Goal: Information Seeking & Learning: Learn about a topic

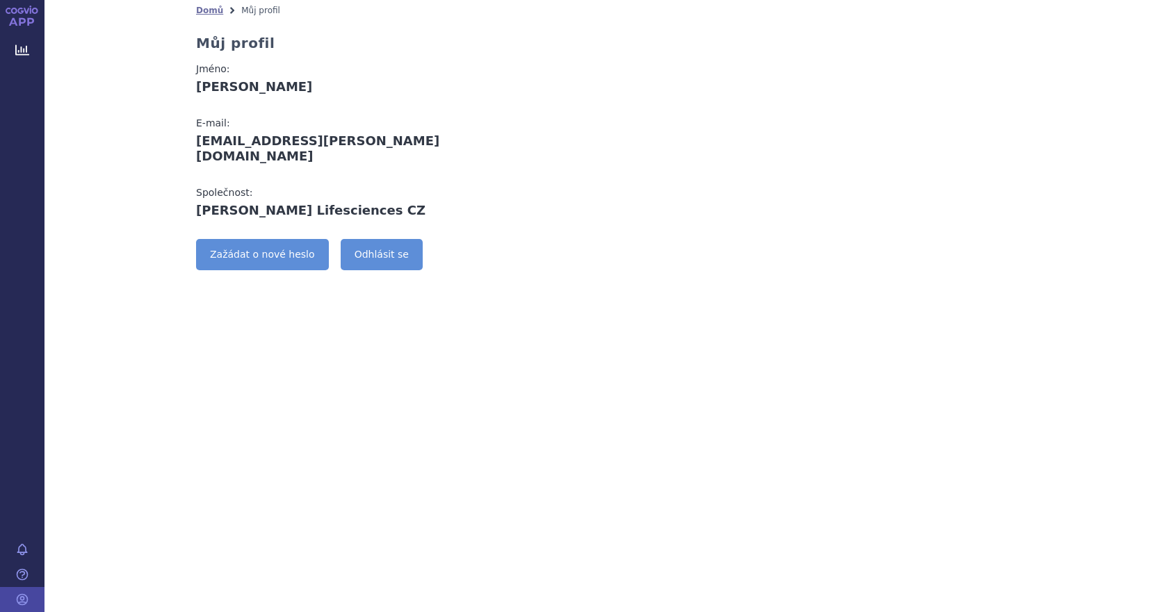
click at [24, 14] on link "APP" at bounding box center [22, 18] width 44 height 36
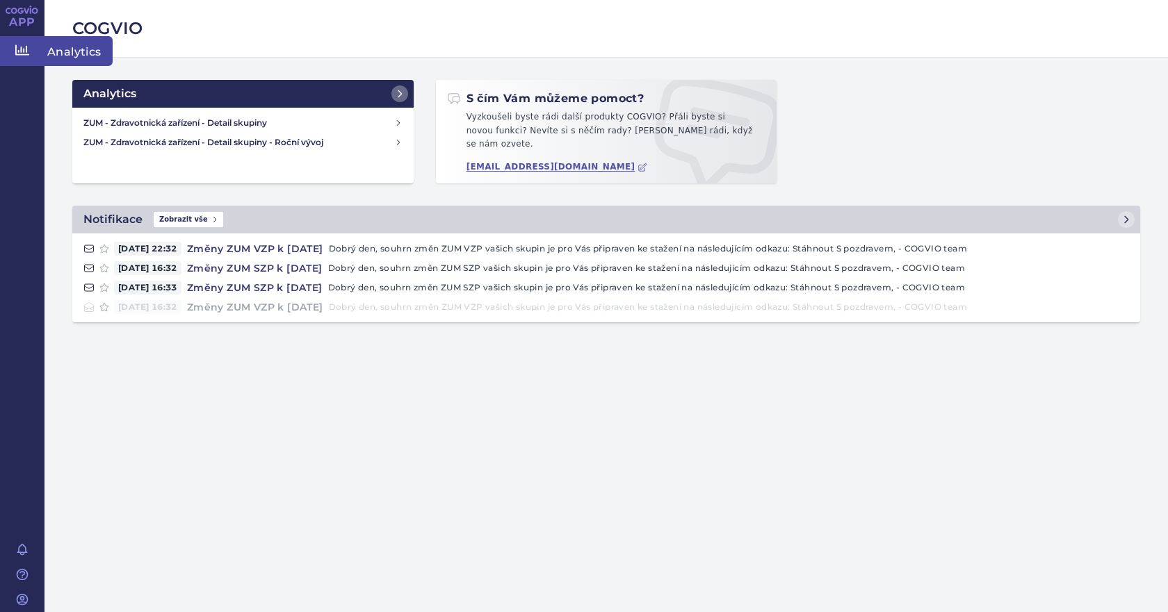
click at [20, 46] on icon at bounding box center [22, 50] width 14 height 14
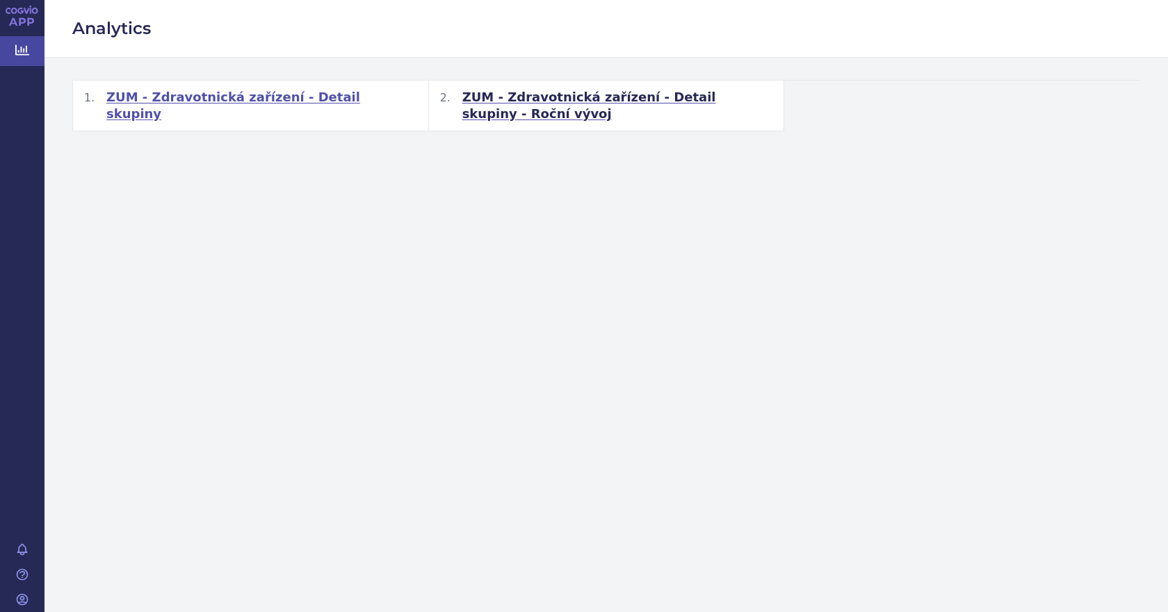
click at [202, 97] on span "ZUM - Zdravotnická zařízení - Detail skupiny" at bounding box center [261, 105] width 311 height 33
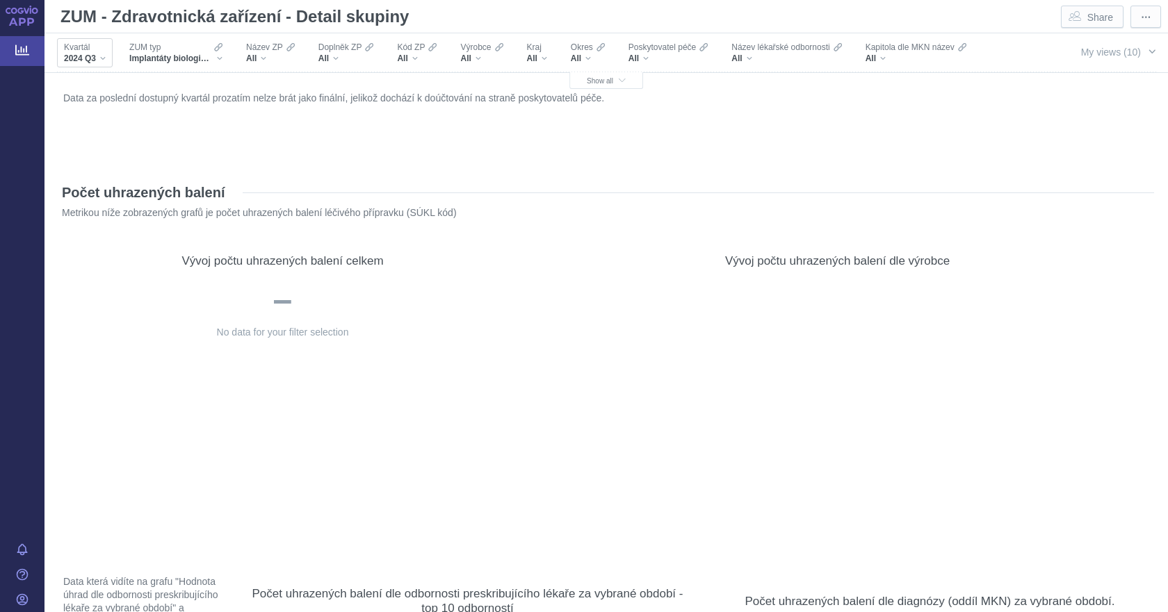
click at [97, 54] on div "2024 Q3" at bounding box center [85, 58] width 42 height 11
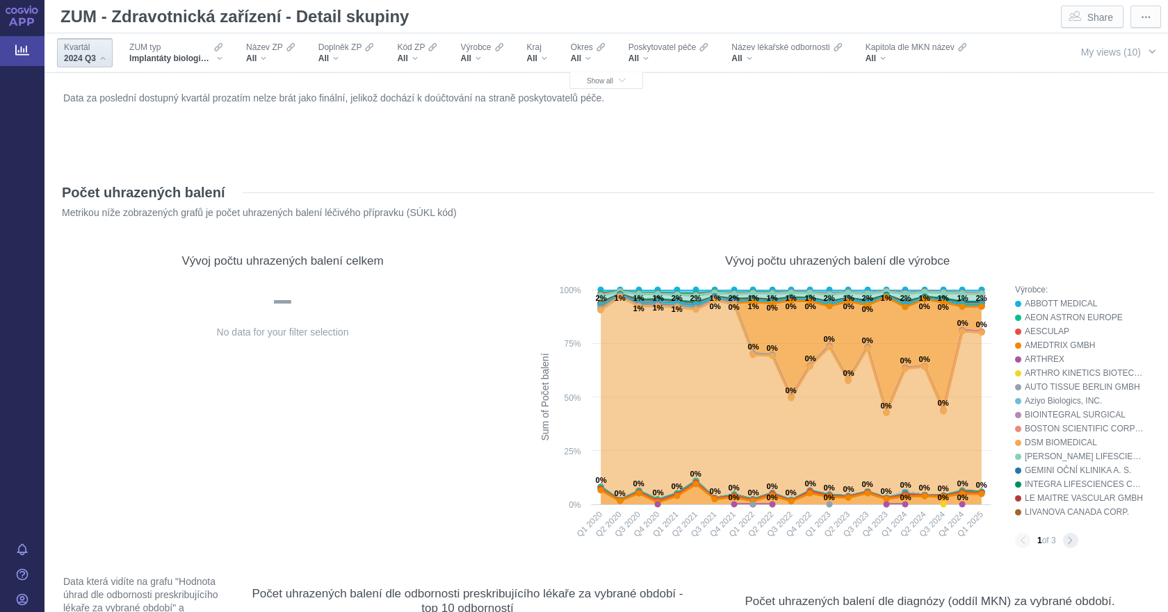
scroll to position [370, 0]
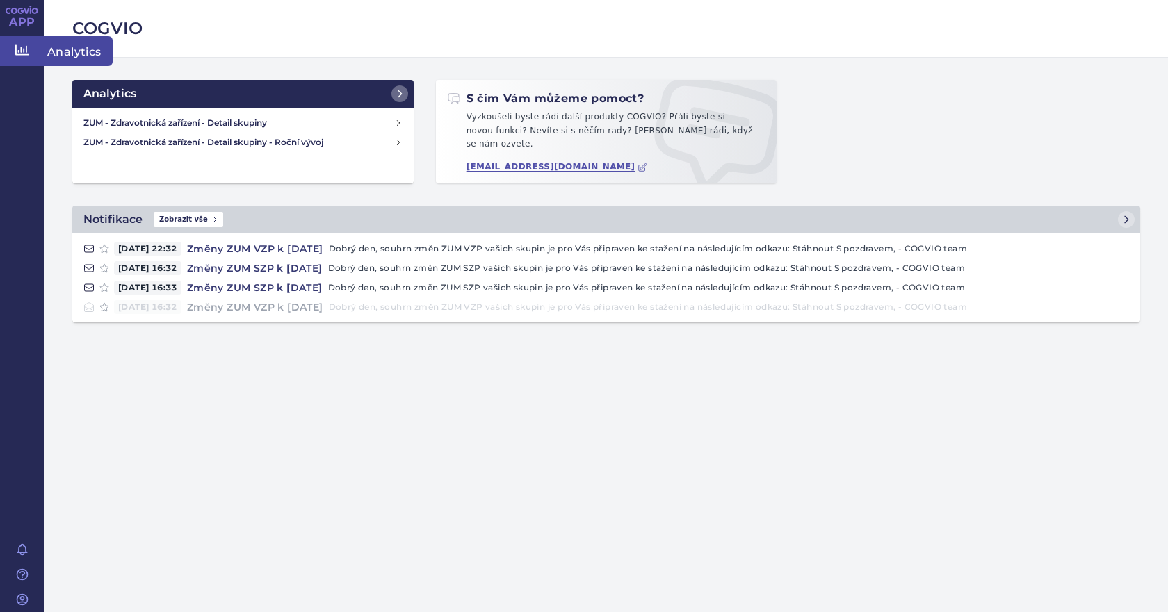
click at [18, 47] on icon at bounding box center [22, 50] width 14 height 14
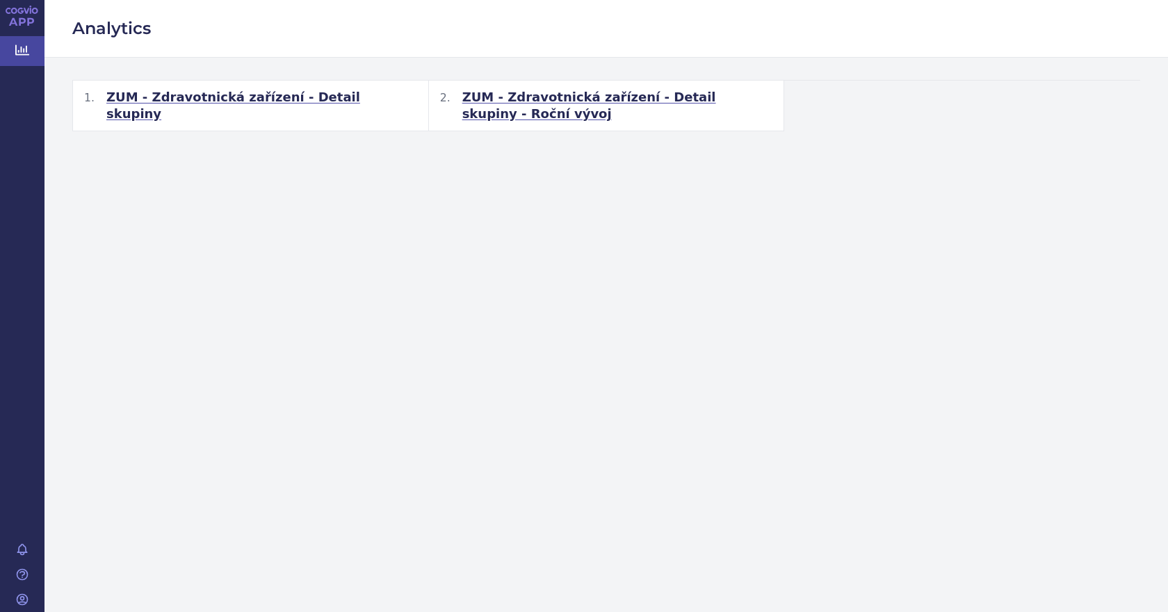
click at [562, 98] on span "ZUM - Zdravotnická zařízení - Detail skupiny - Roční vývoj" at bounding box center [617, 105] width 311 height 33
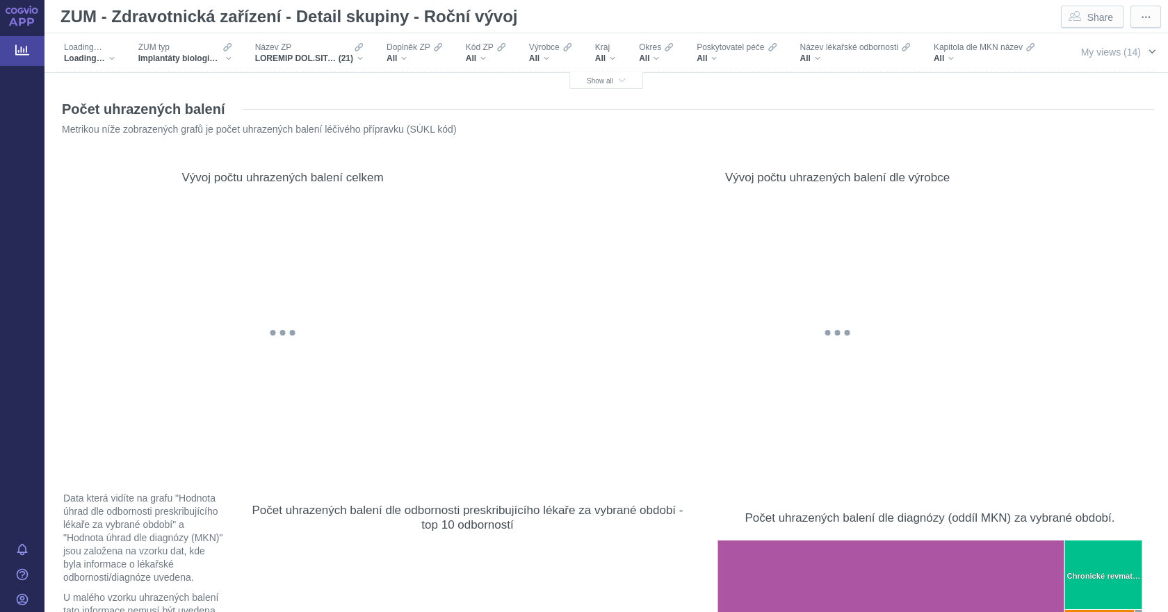
click at [1114, 52] on span "My views (14)" at bounding box center [1111, 52] width 60 height 11
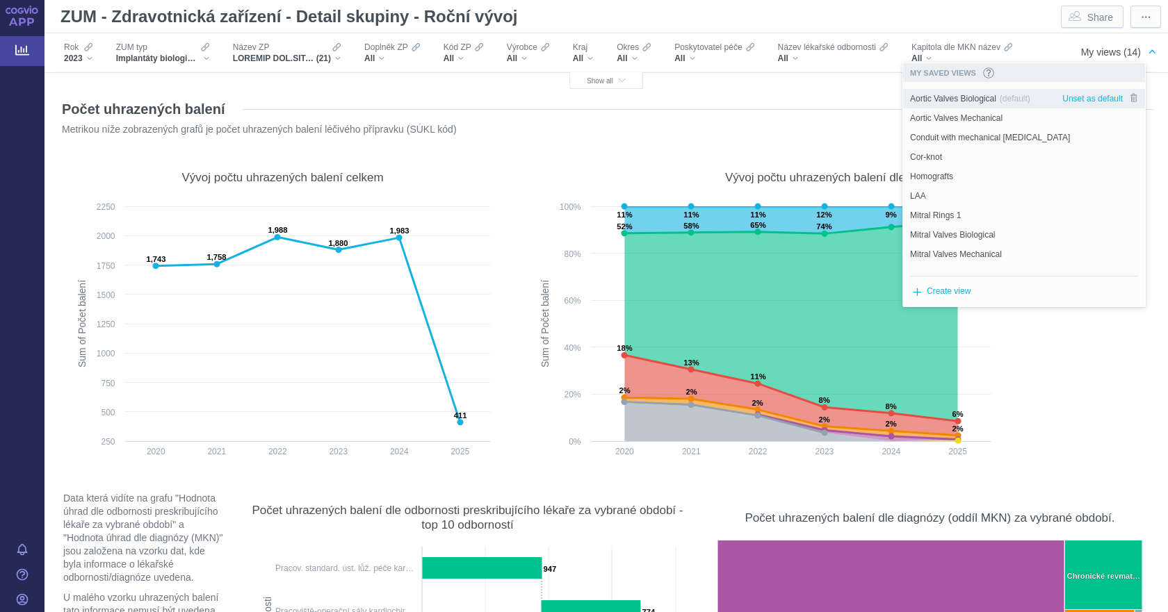
click at [981, 101] on span "Aortic Valves Biological" at bounding box center [953, 98] width 86 height 13
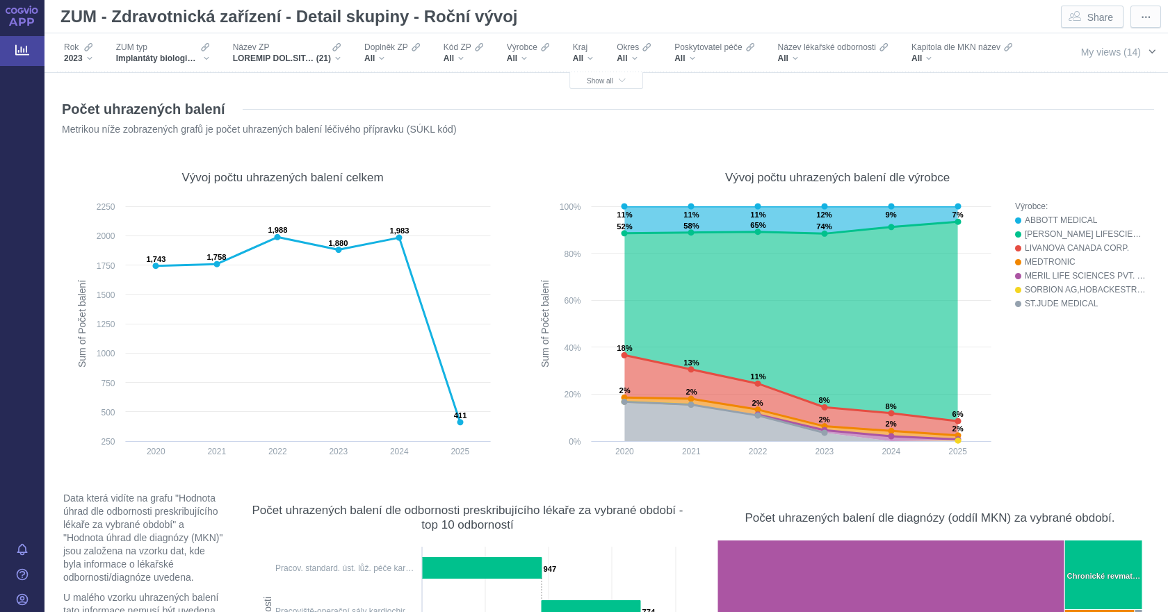
click at [1111, 47] on span "My views (14)" at bounding box center [1111, 52] width 60 height 11
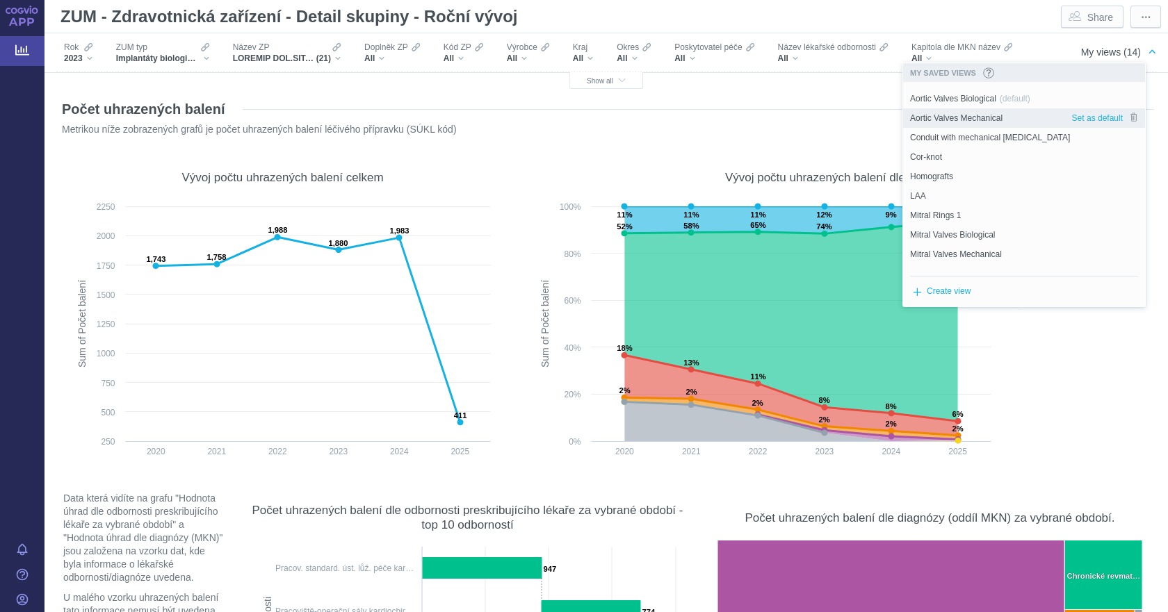
click at [1001, 117] on span "Aortic Valves Mechanical" at bounding box center [956, 118] width 92 height 13
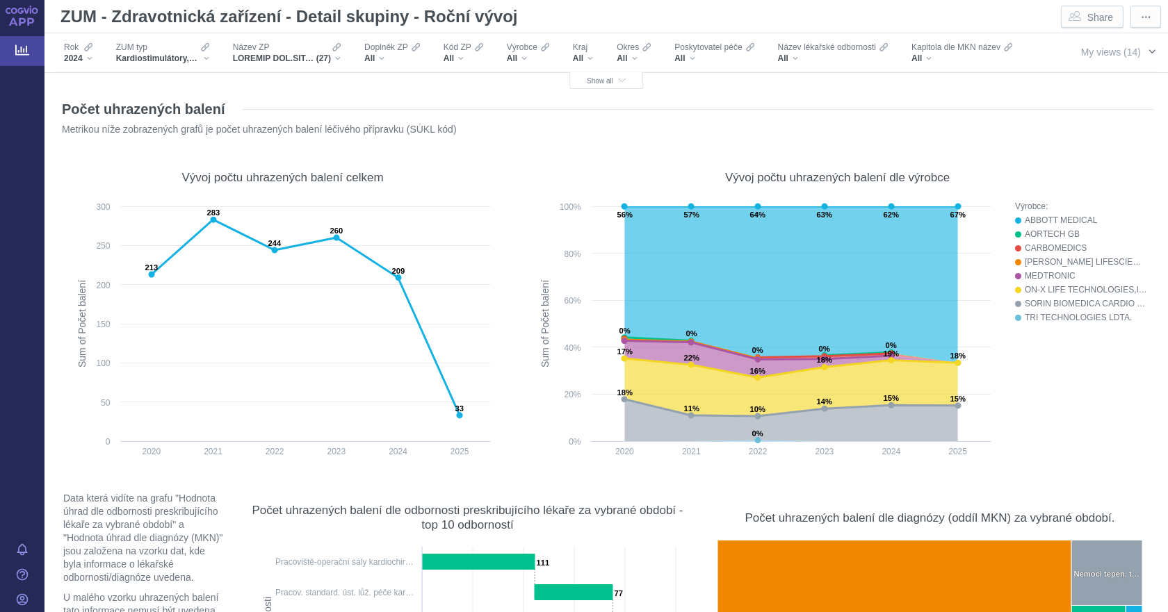
click at [1085, 50] on span "My views (14)" at bounding box center [1111, 52] width 60 height 11
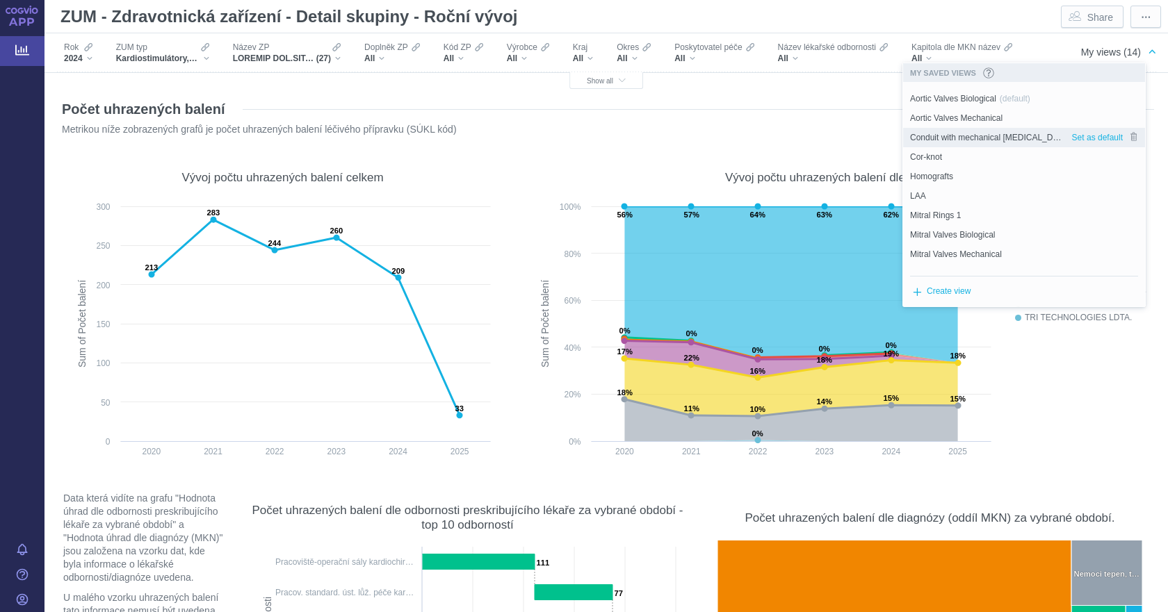
click at [1003, 134] on span "Conduit with mechanical [MEDICAL_DATA]" at bounding box center [987, 137] width 154 height 13
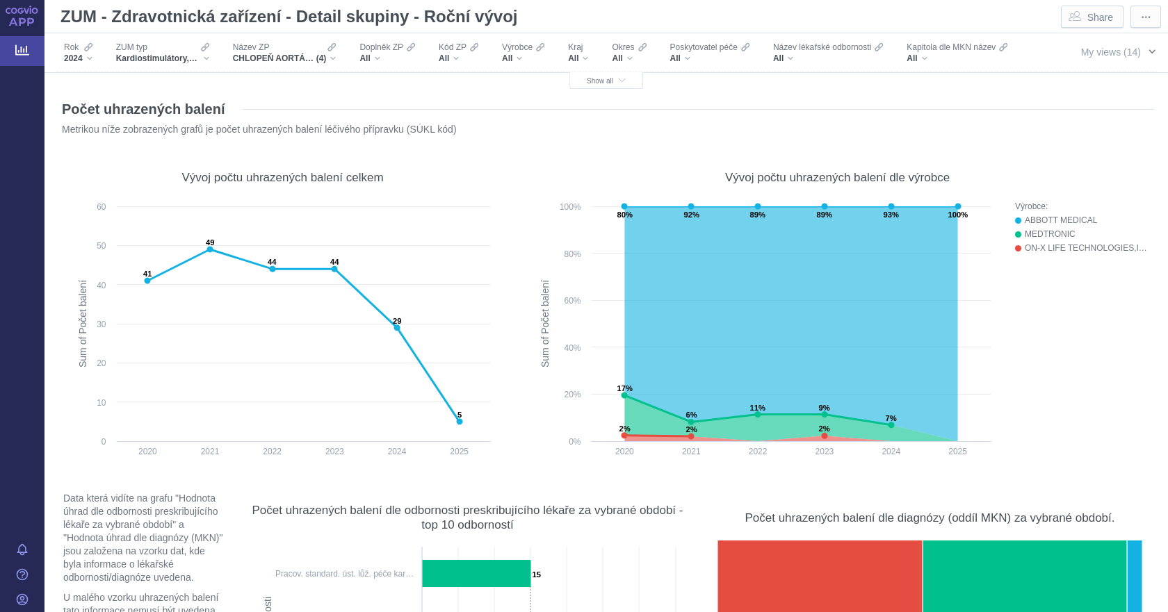
click at [1105, 56] on span "My views (14)" at bounding box center [1111, 52] width 60 height 11
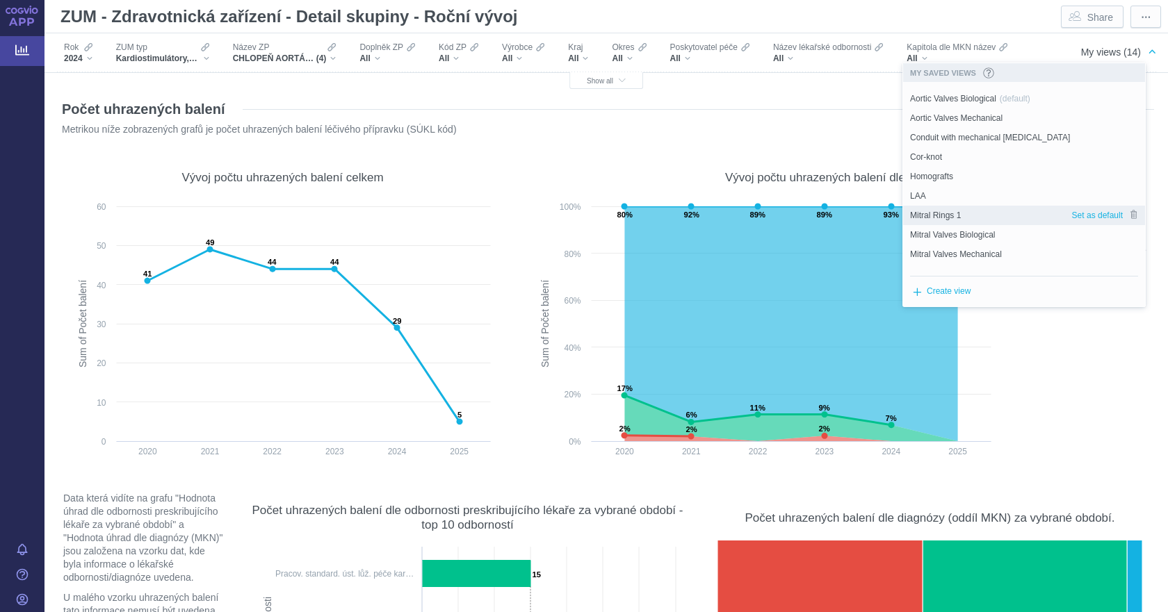
click at [975, 213] on div "Mitral Rings 1" at bounding box center [987, 215] width 168 height 19
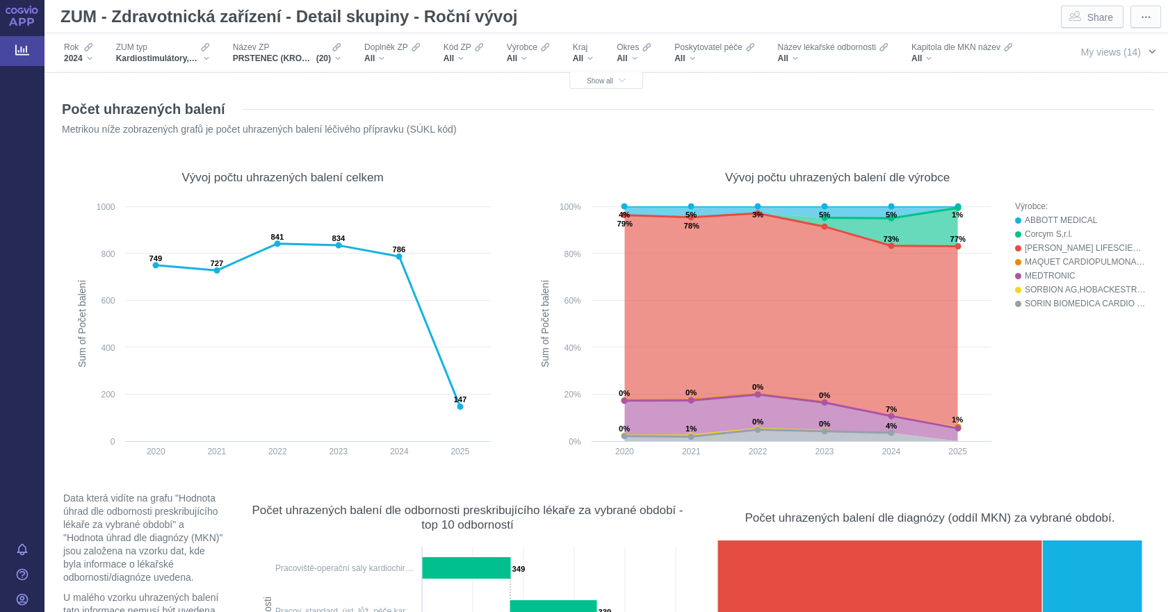
click at [1090, 54] on span "My views (14)" at bounding box center [1111, 52] width 60 height 11
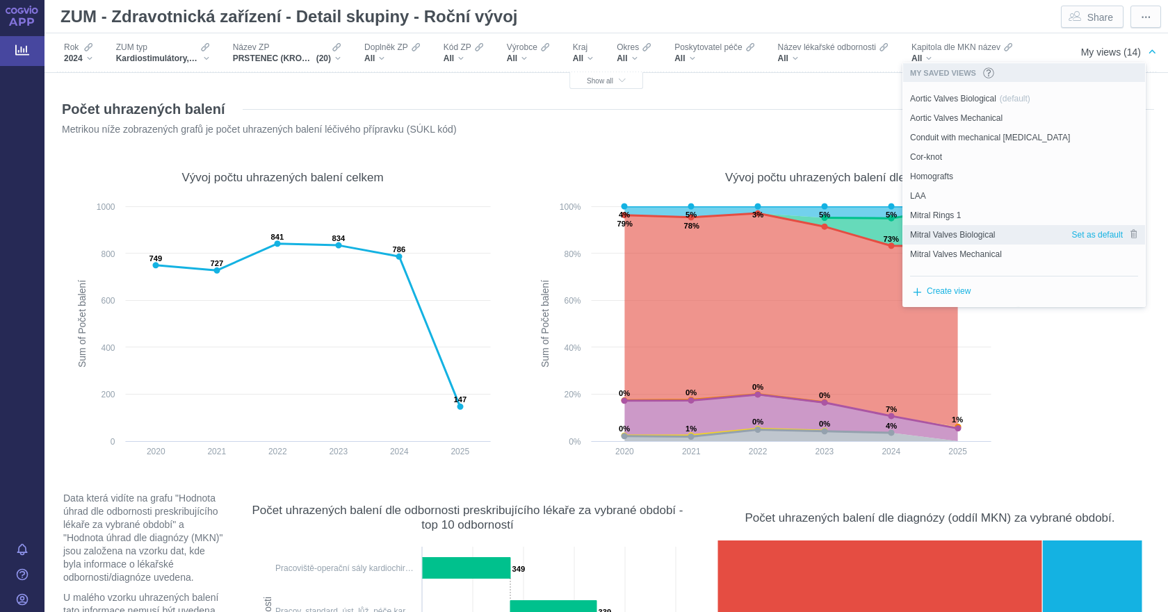
click at [972, 231] on span "Mitral Valves Biological" at bounding box center [952, 235] width 85 height 13
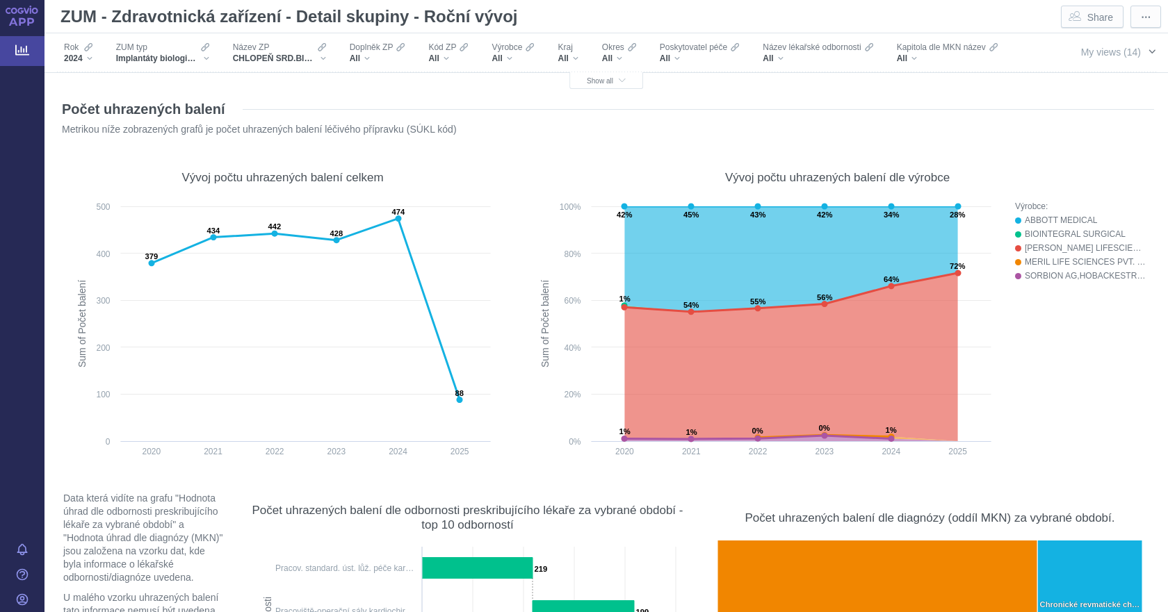
click at [1110, 57] on span "My views (14)" at bounding box center [1111, 52] width 60 height 11
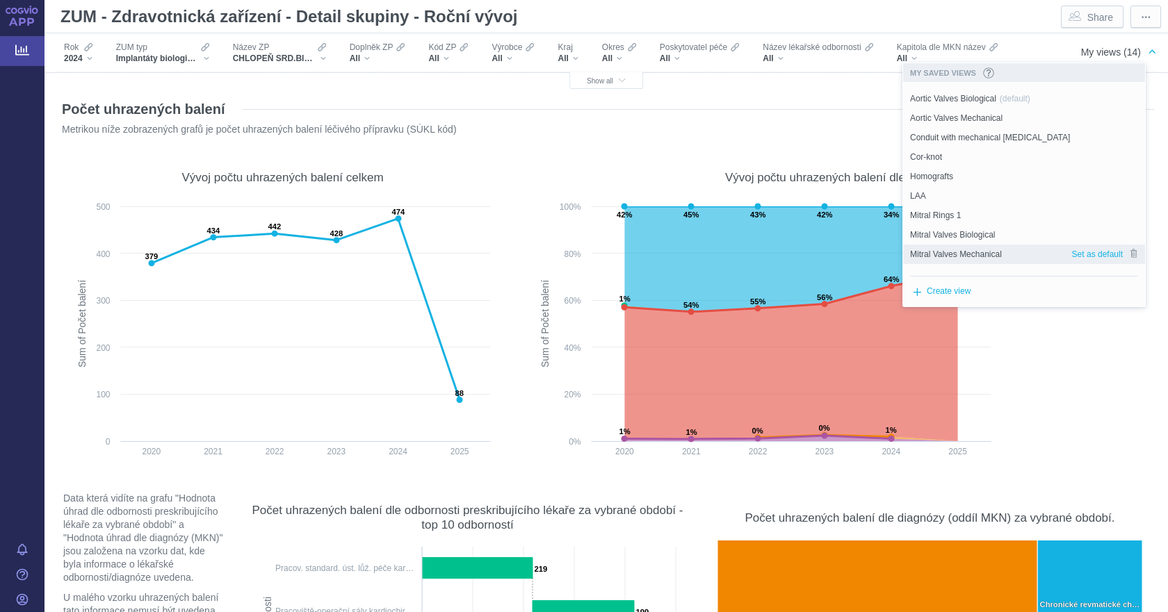
click at [997, 247] on div "Mitral Valves Mechanical" at bounding box center [987, 254] width 168 height 19
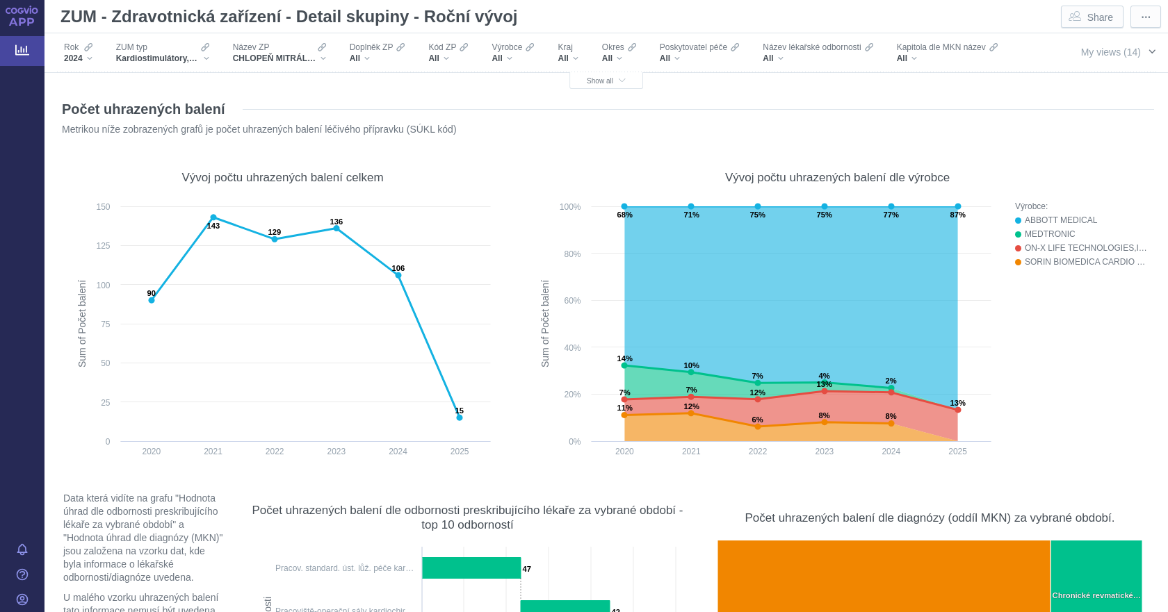
click at [1115, 51] on span "My views (14)" at bounding box center [1111, 52] width 60 height 11
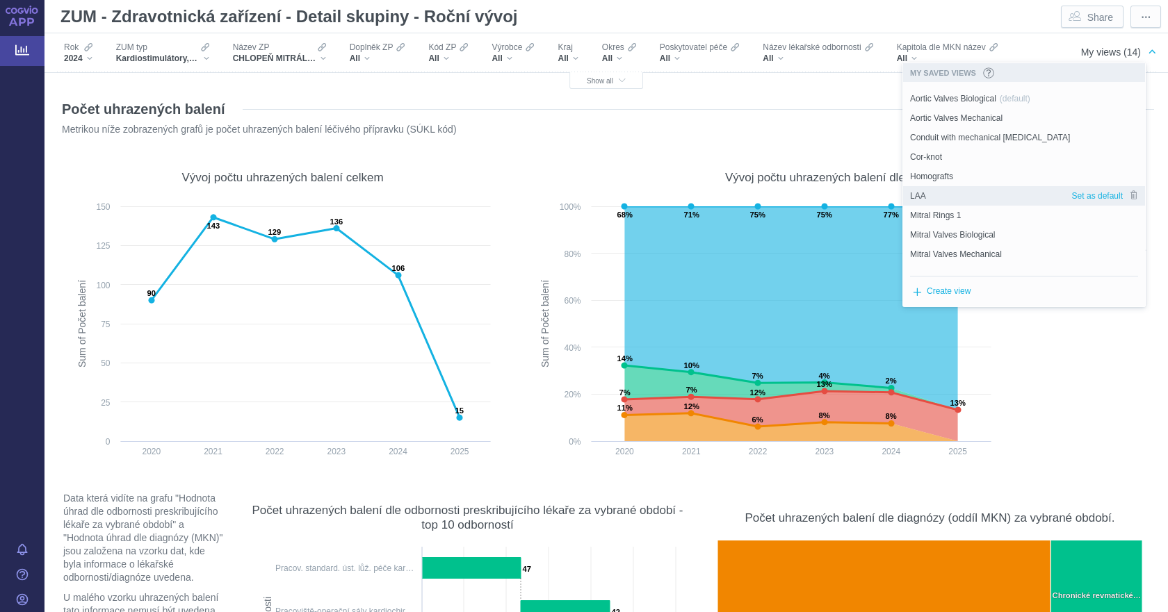
click at [953, 187] on div "LAA" at bounding box center [987, 195] width 168 height 19
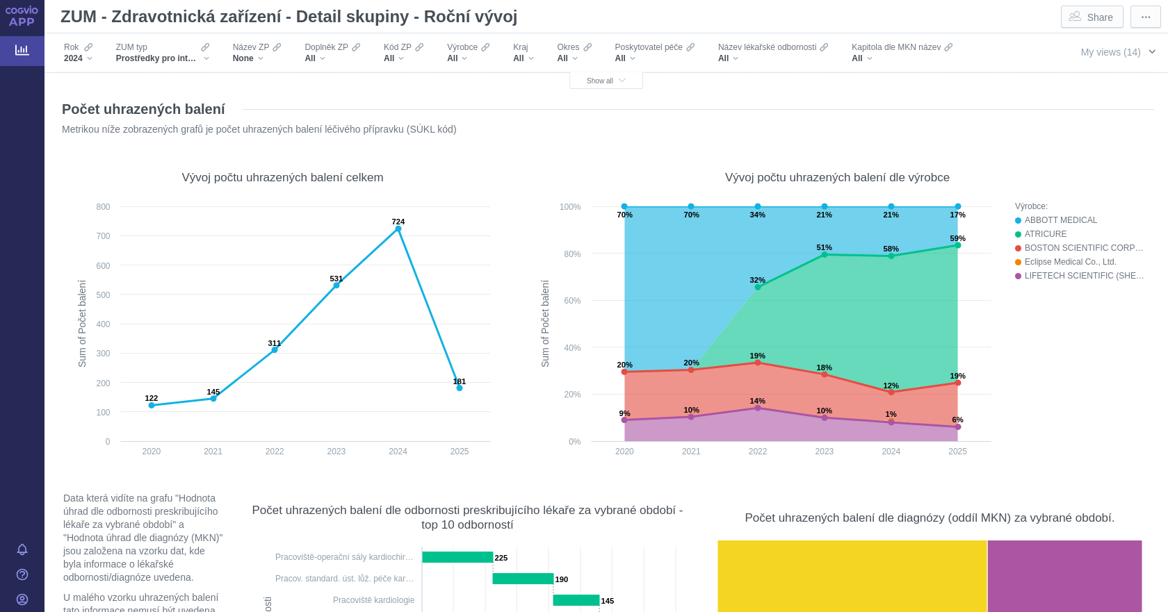
click at [1113, 56] on span "My views (14)" at bounding box center [1111, 52] width 60 height 11
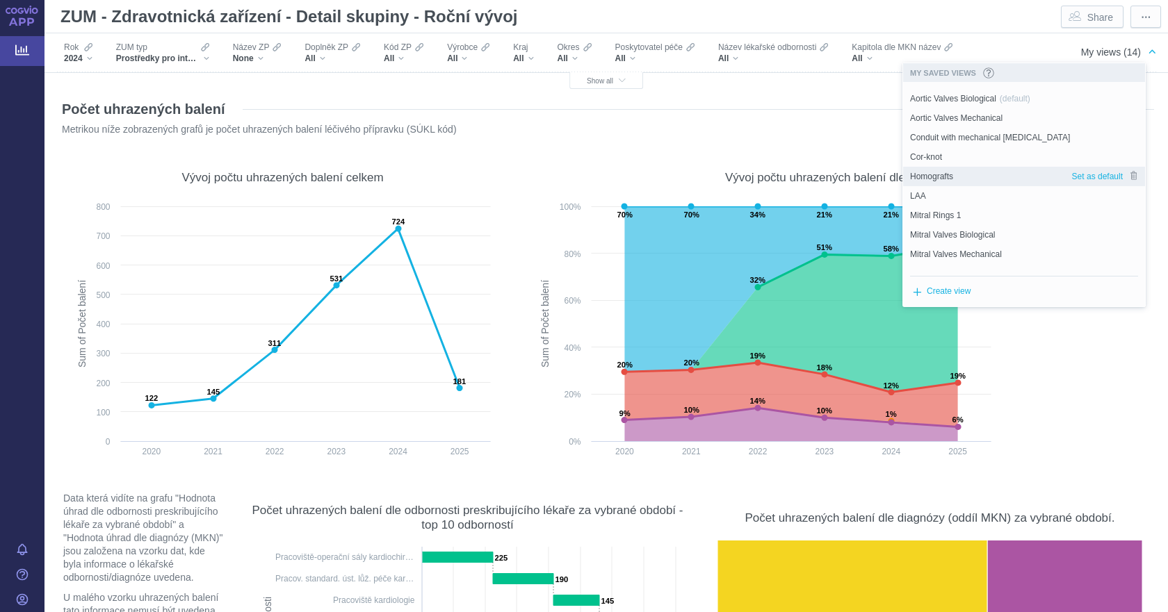
click at [982, 169] on div "Homografts" at bounding box center [987, 176] width 168 height 19
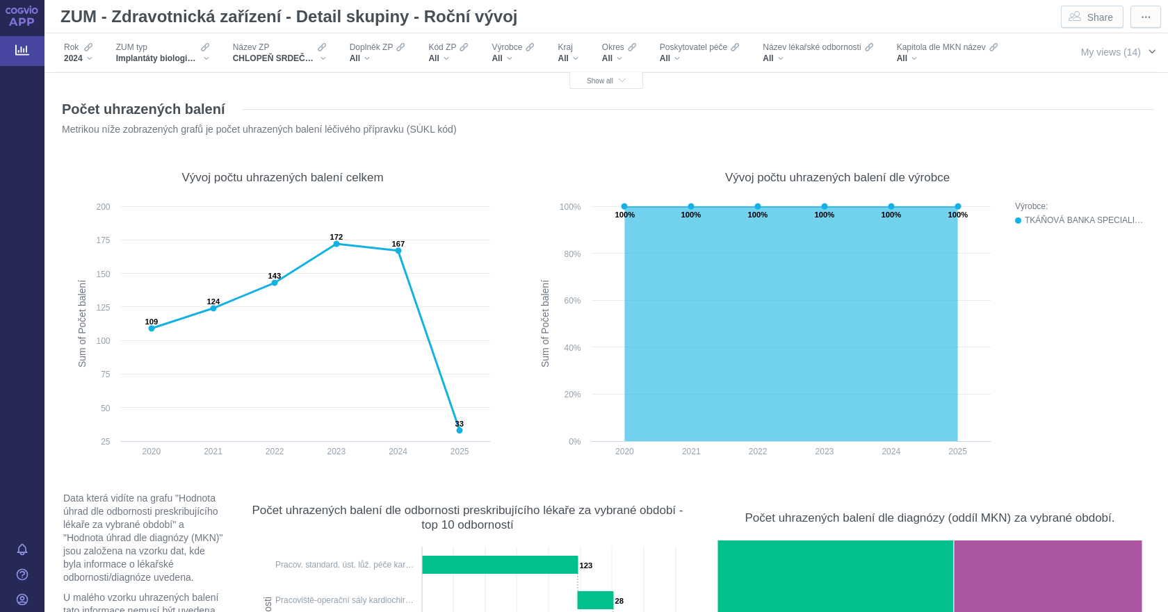
click at [1096, 44] on span "My views (14)" at bounding box center [1111, 51] width 60 height 15
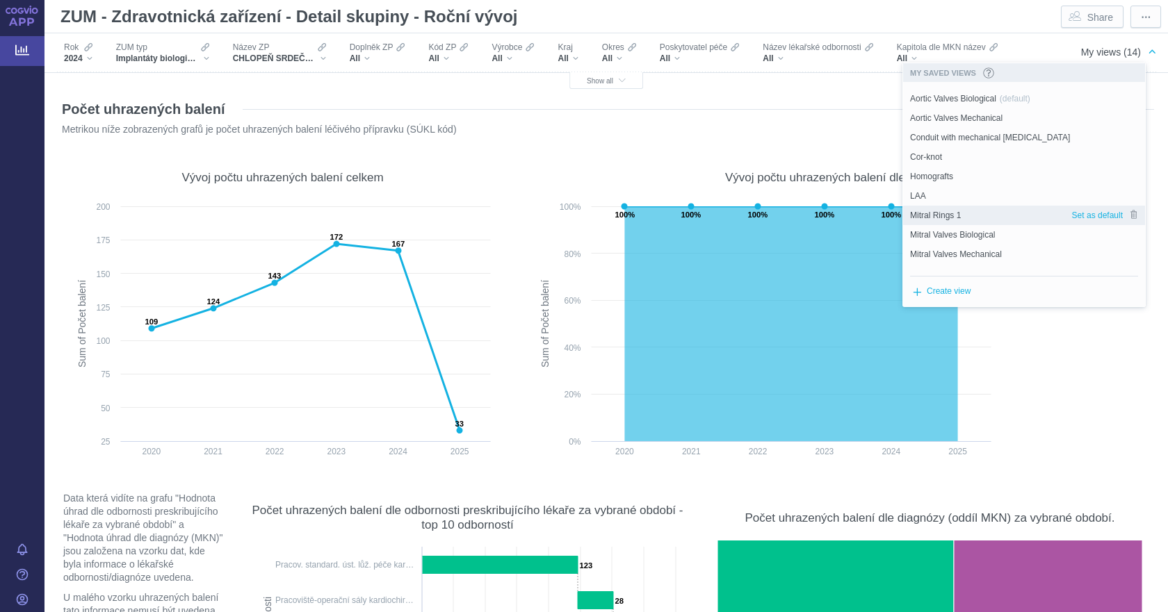
click at [971, 221] on div "Mitral Rings 1" at bounding box center [987, 215] width 168 height 19
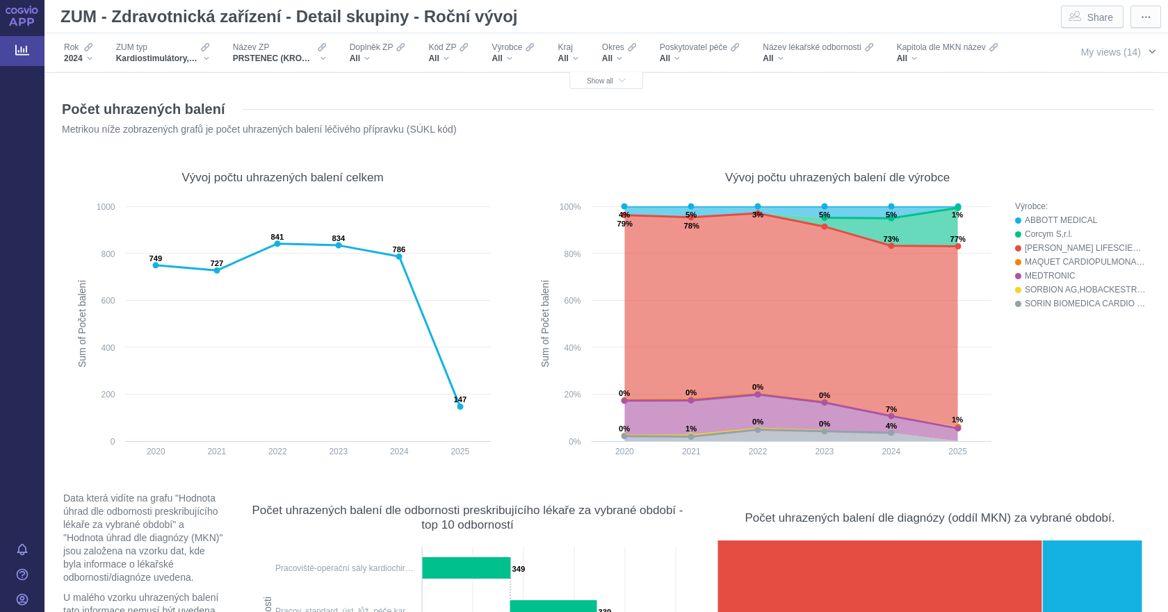
click at [1113, 58] on span "My views (14)" at bounding box center [1111, 51] width 60 height 15
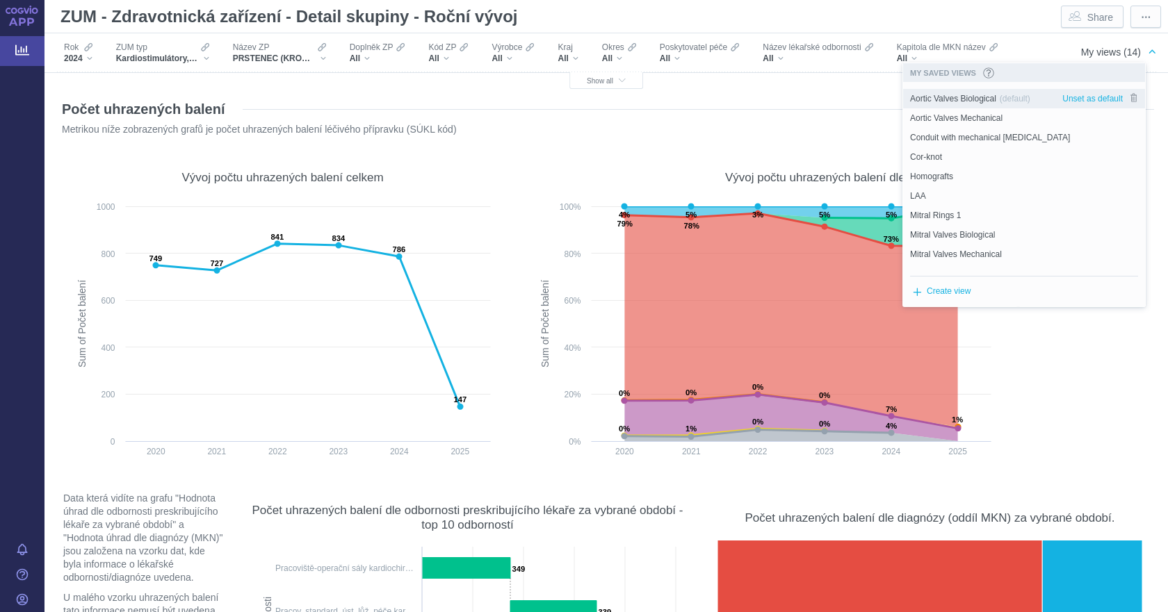
click at [1031, 101] on div "Aortic Valves Biological (default)" at bounding box center [982, 98] width 158 height 19
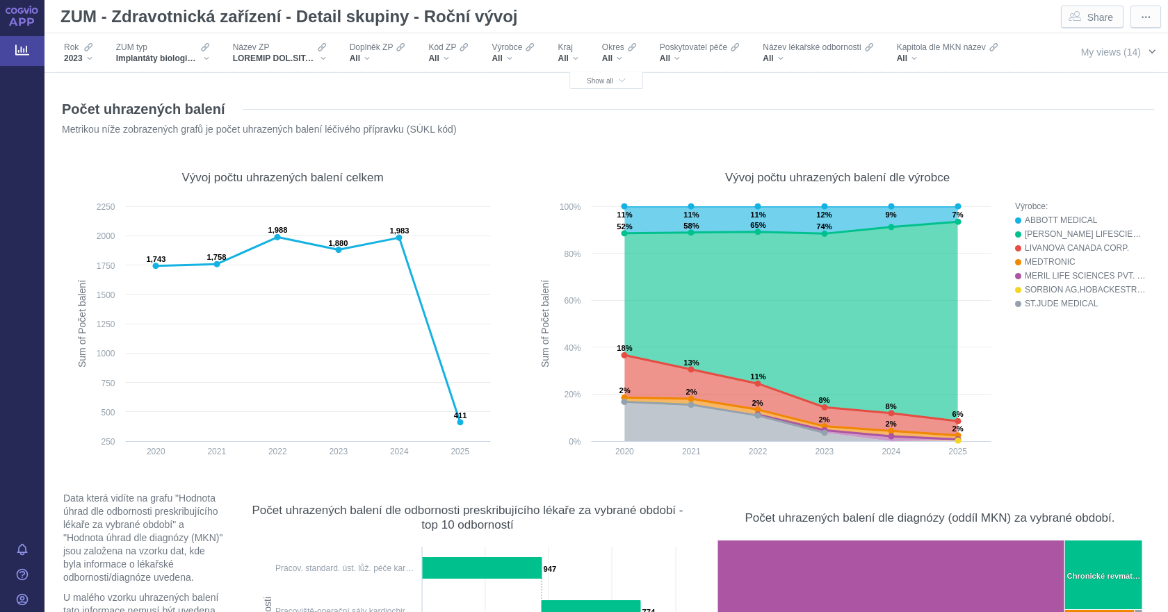
click at [1108, 54] on span "My views (14)" at bounding box center [1111, 52] width 60 height 11
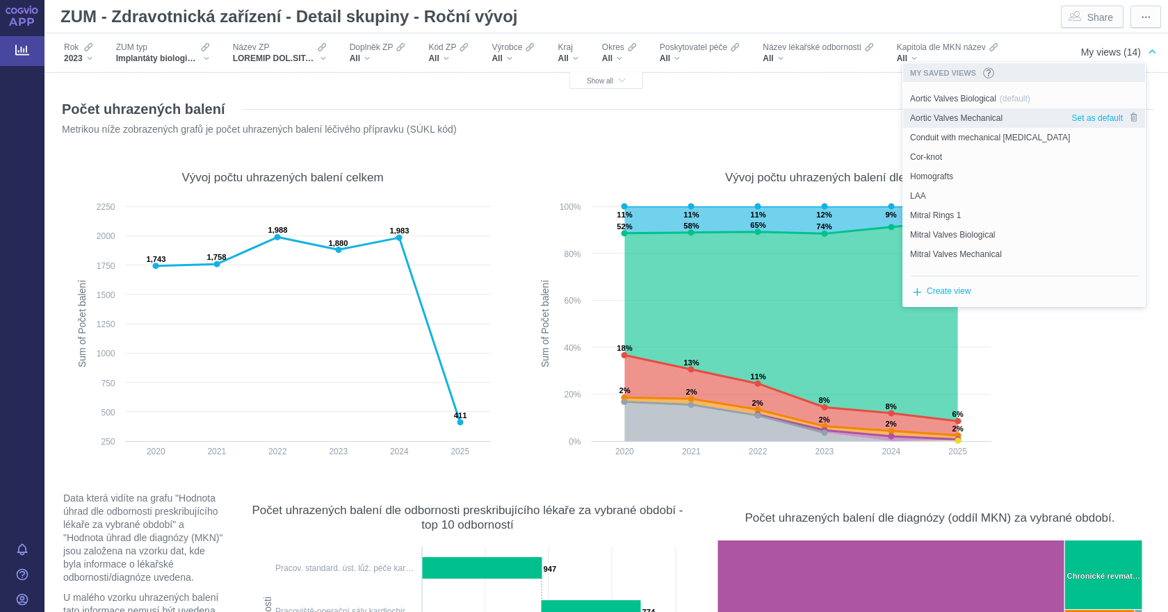
click at [997, 120] on span "Aortic Valves Mechanical" at bounding box center [956, 118] width 92 height 13
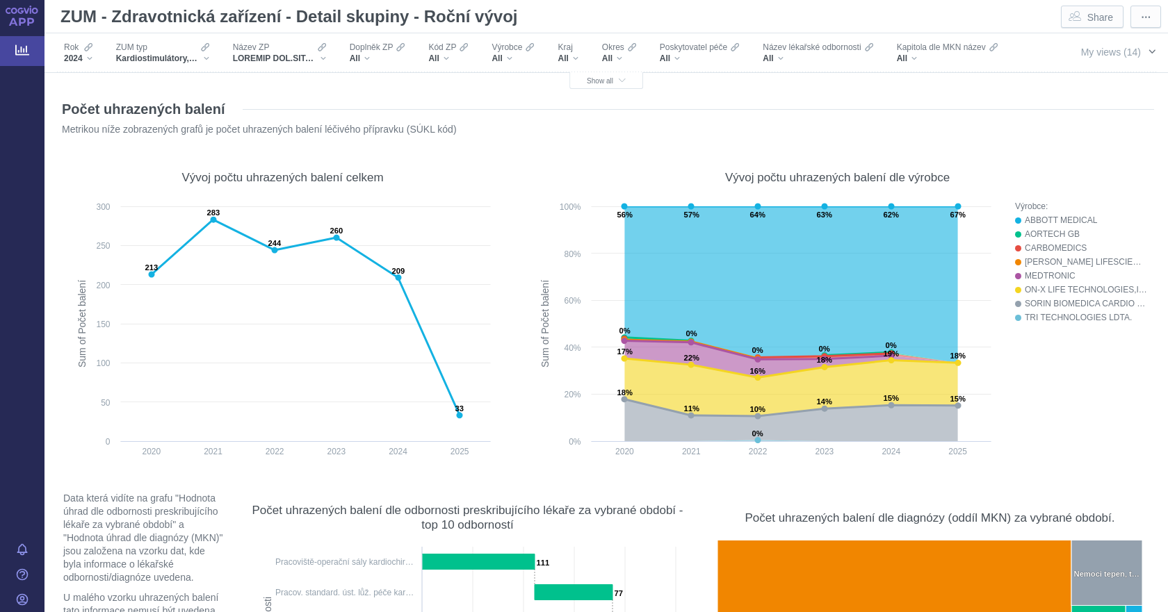
click at [1100, 48] on span "My views (14)" at bounding box center [1111, 52] width 60 height 11
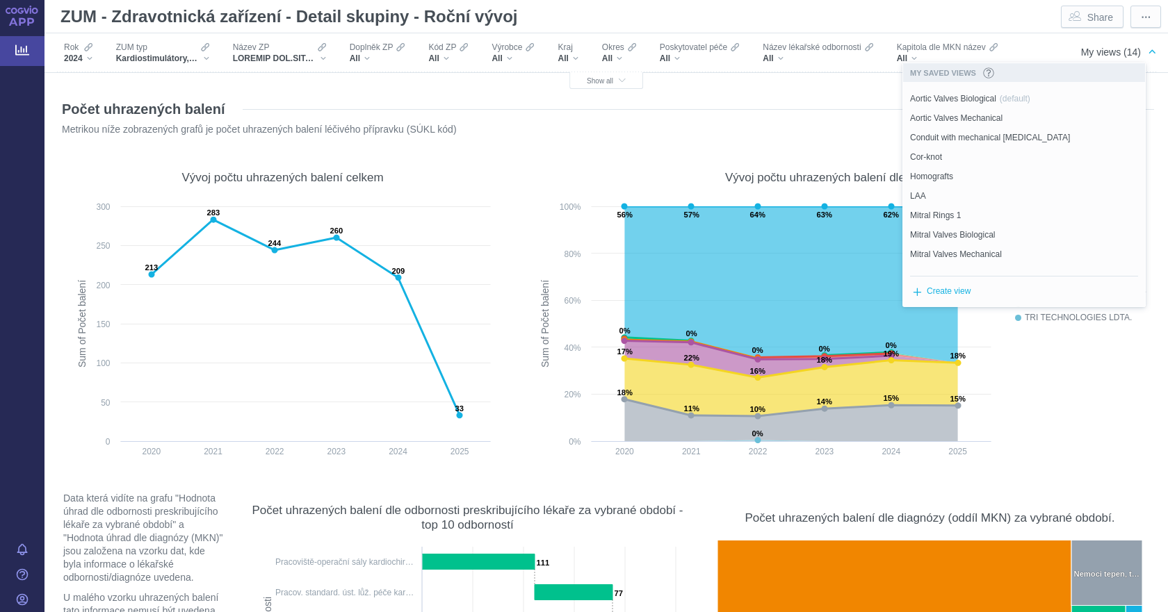
click at [974, 102] on span "Aortic Valves Biological" at bounding box center [953, 98] width 86 height 13
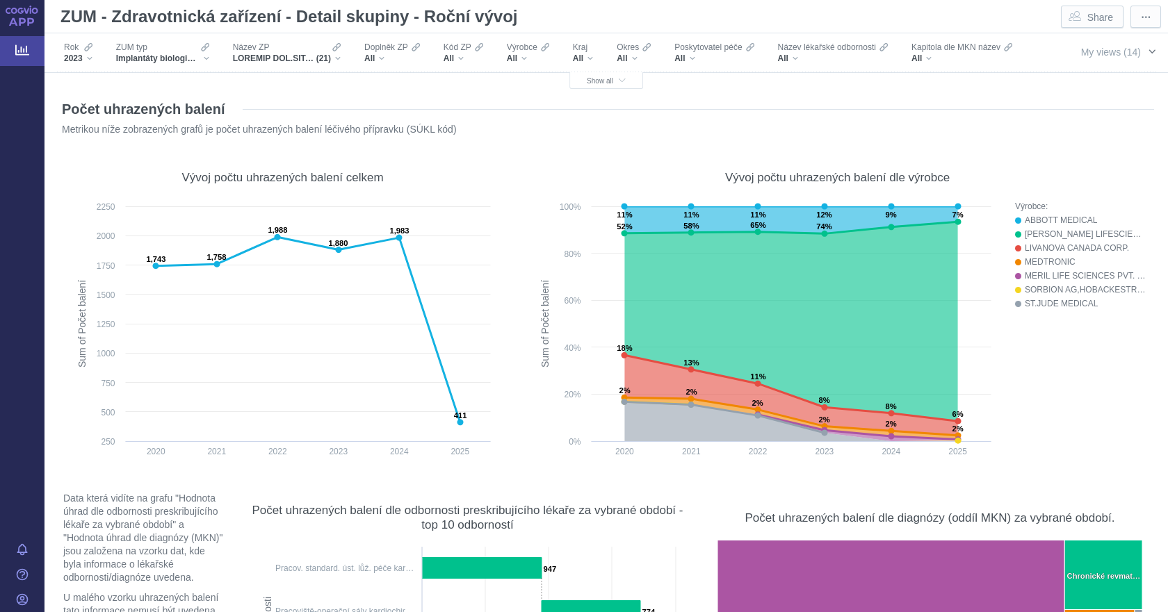
click at [1108, 53] on span "My views (14)" at bounding box center [1111, 52] width 60 height 11
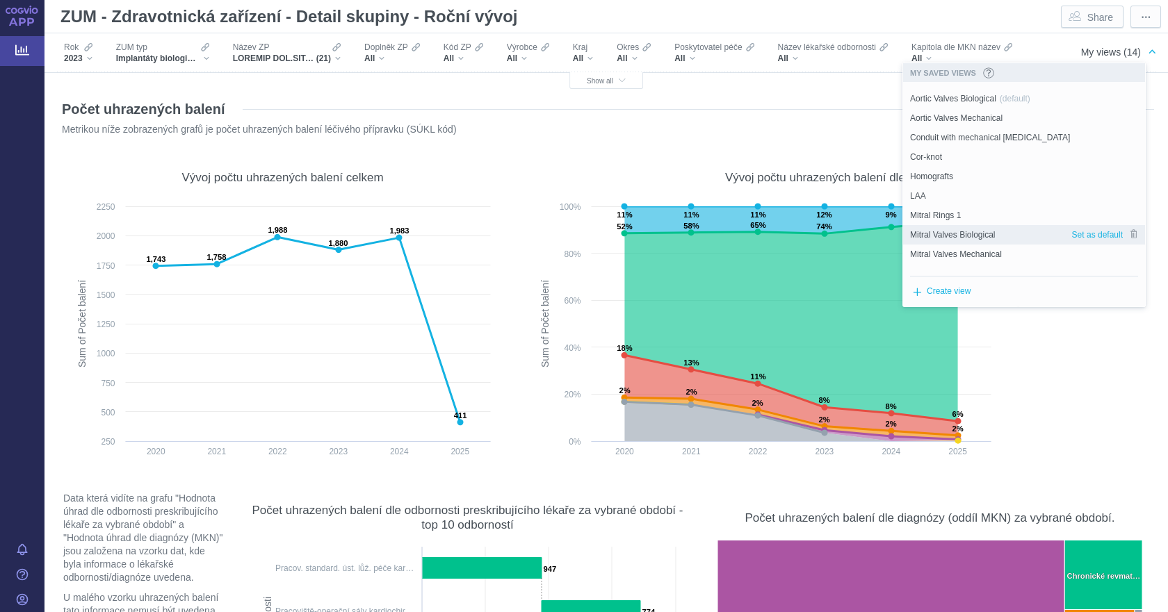
click at [962, 231] on span "Mitral Valves Biological" at bounding box center [952, 235] width 85 height 13
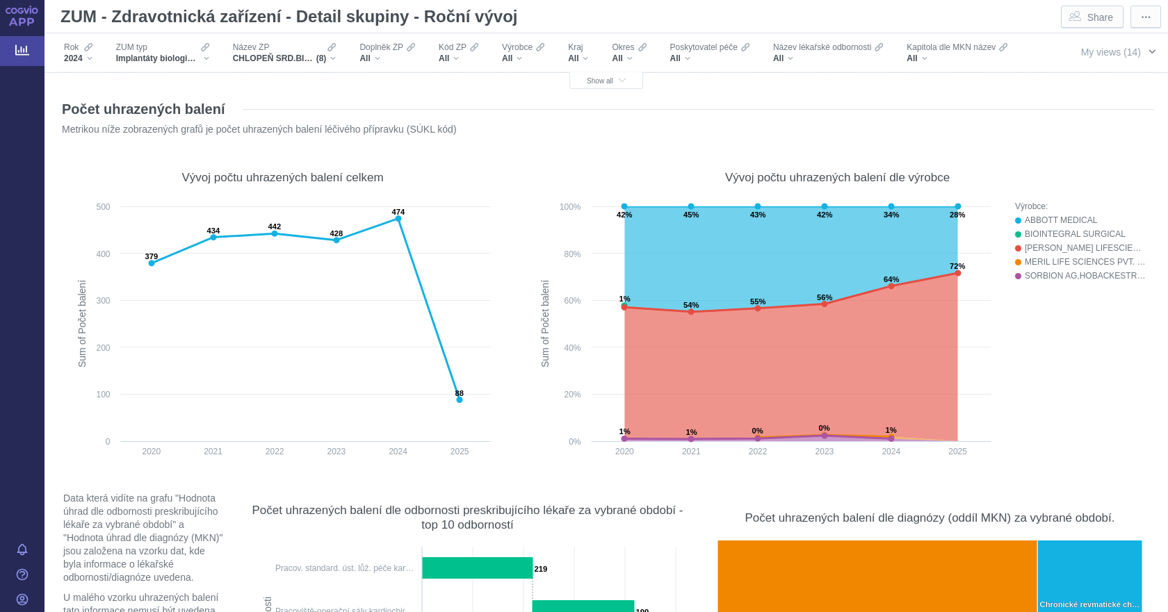
click at [1107, 52] on span "My views (14)" at bounding box center [1111, 52] width 60 height 11
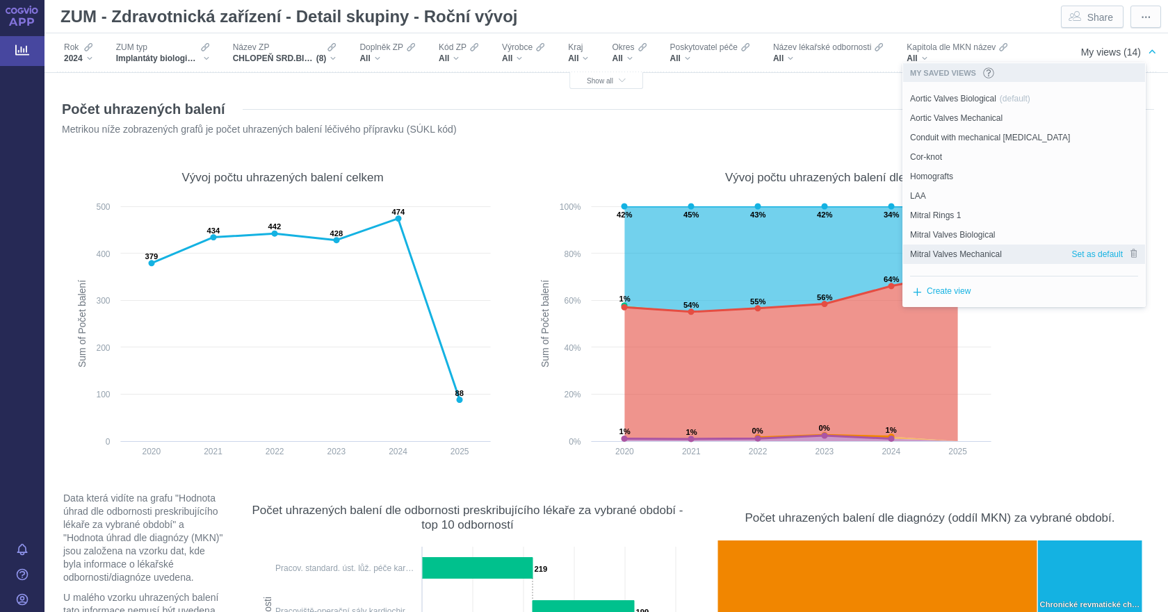
click at [985, 253] on span "Mitral Valves Mechanical" at bounding box center [956, 254] width 92 height 13
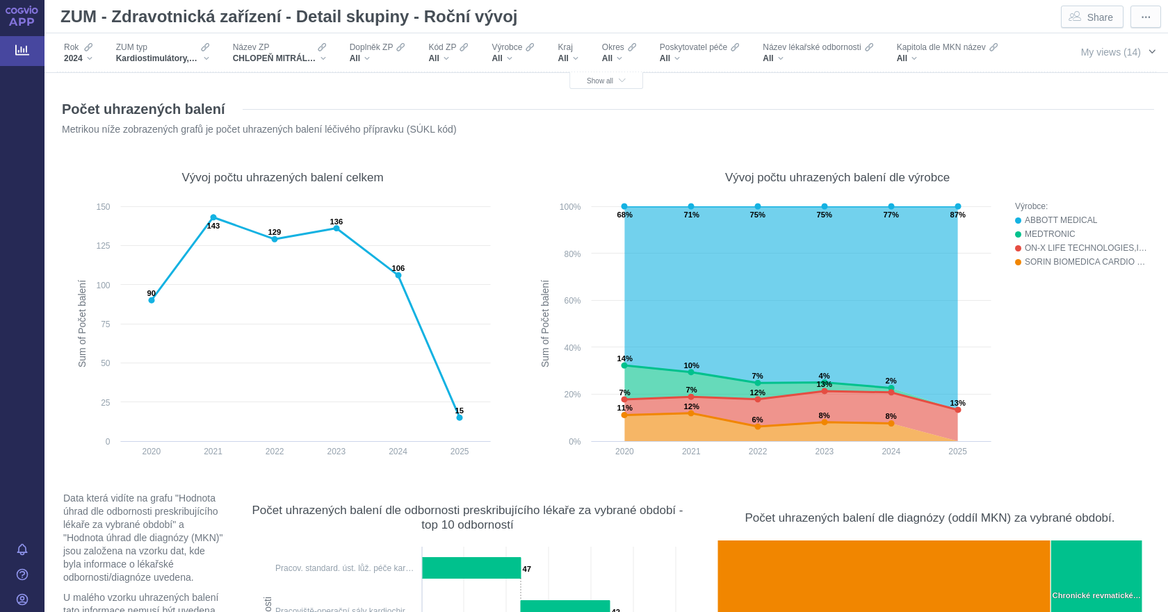
click at [1131, 54] on button "My views (14)" at bounding box center [1117, 51] width 100 height 26
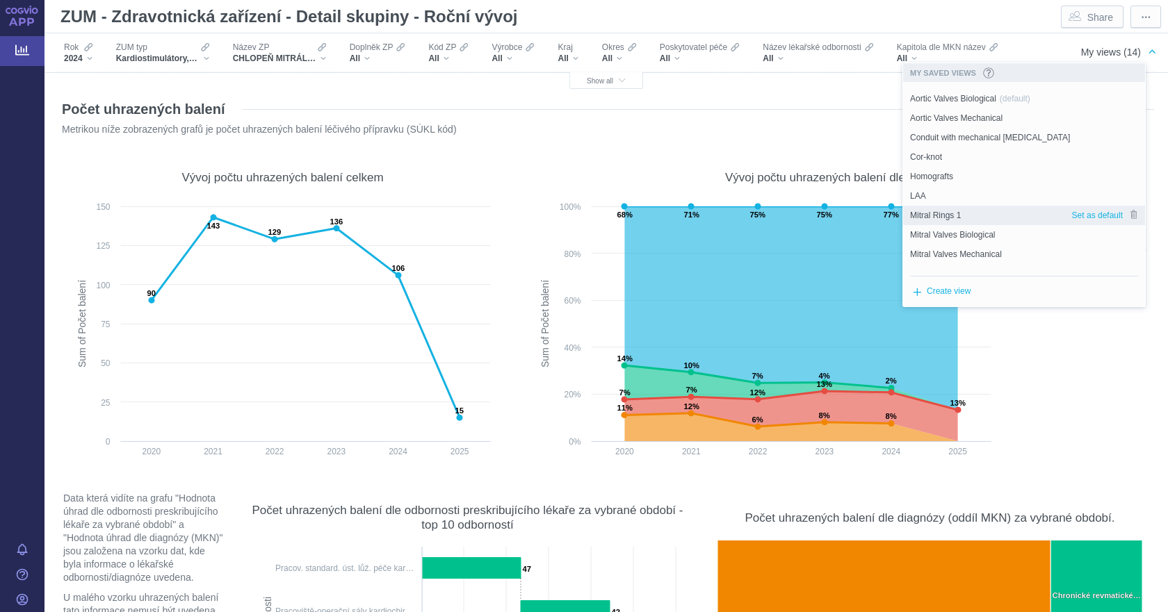
click at [960, 214] on span "Mitral Rings 1" at bounding box center [935, 215] width 51 height 13
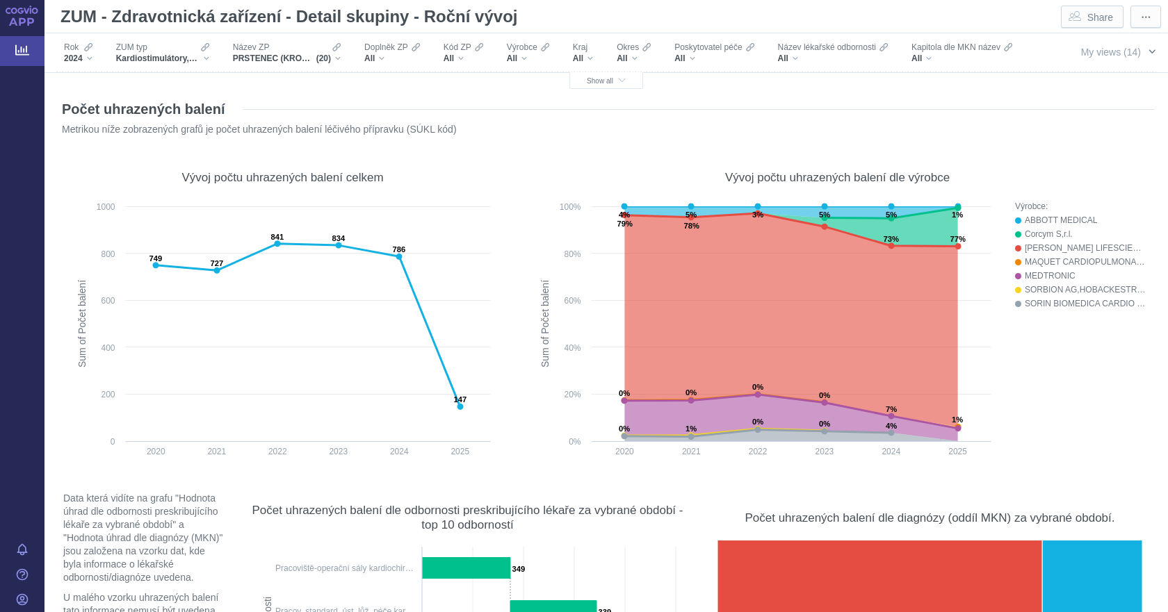
click at [1101, 53] on span "My views (14)" at bounding box center [1111, 52] width 60 height 11
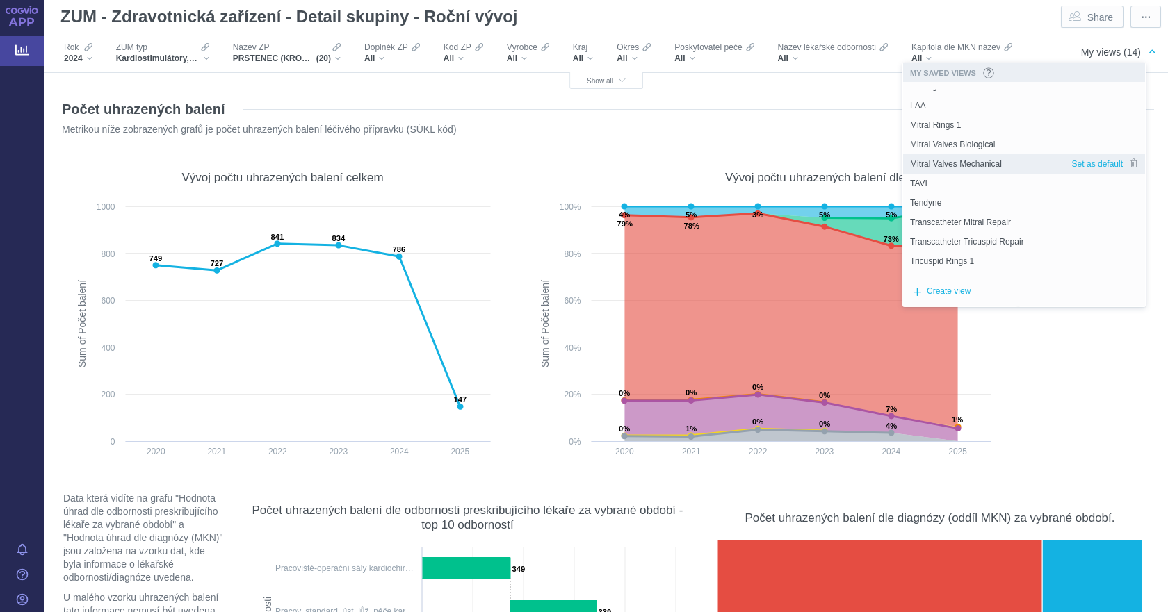
scroll to position [92, 0]
click at [985, 261] on div "Tricuspid Rings 1" at bounding box center [987, 258] width 168 height 19
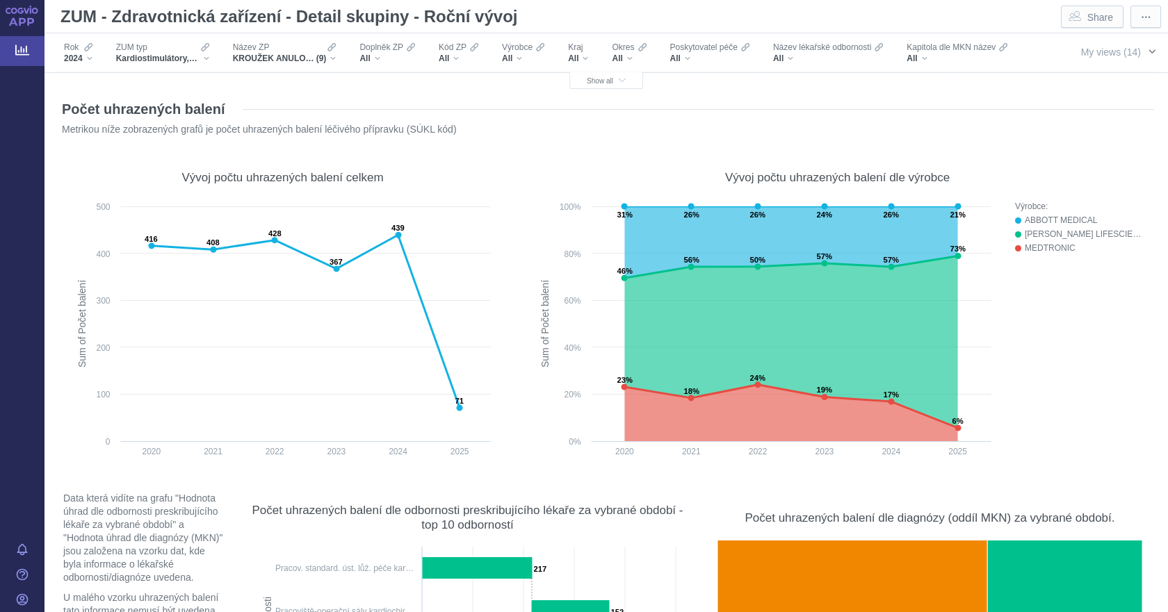
click at [1123, 46] on span "My views (14)" at bounding box center [1111, 51] width 60 height 15
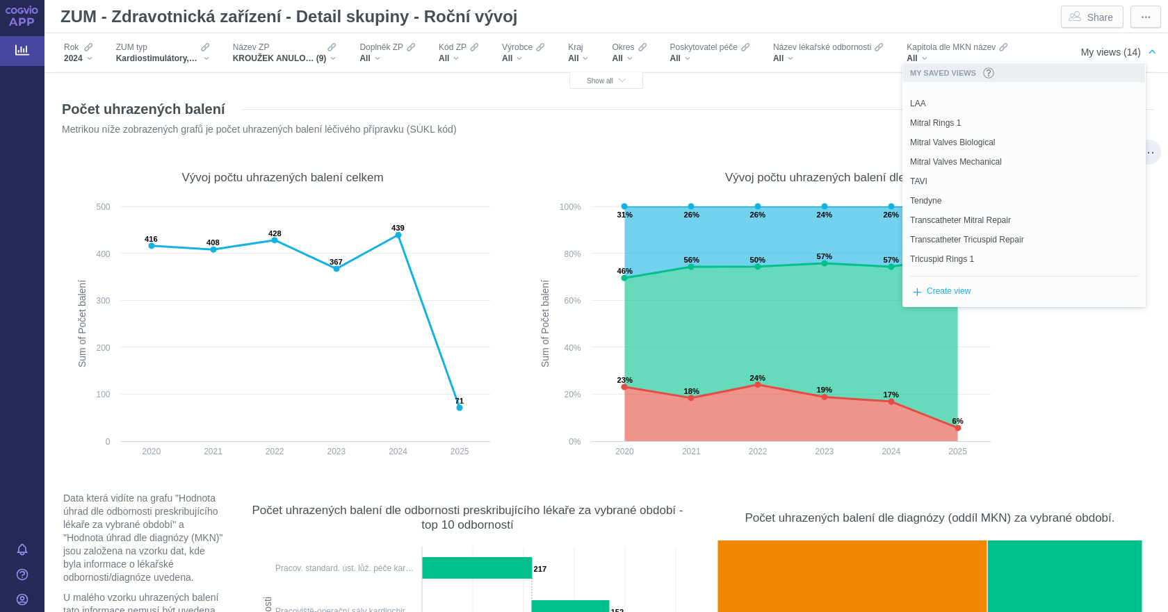
click at [997, 199] on div "Tendyne" at bounding box center [1020, 200] width 235 height 19
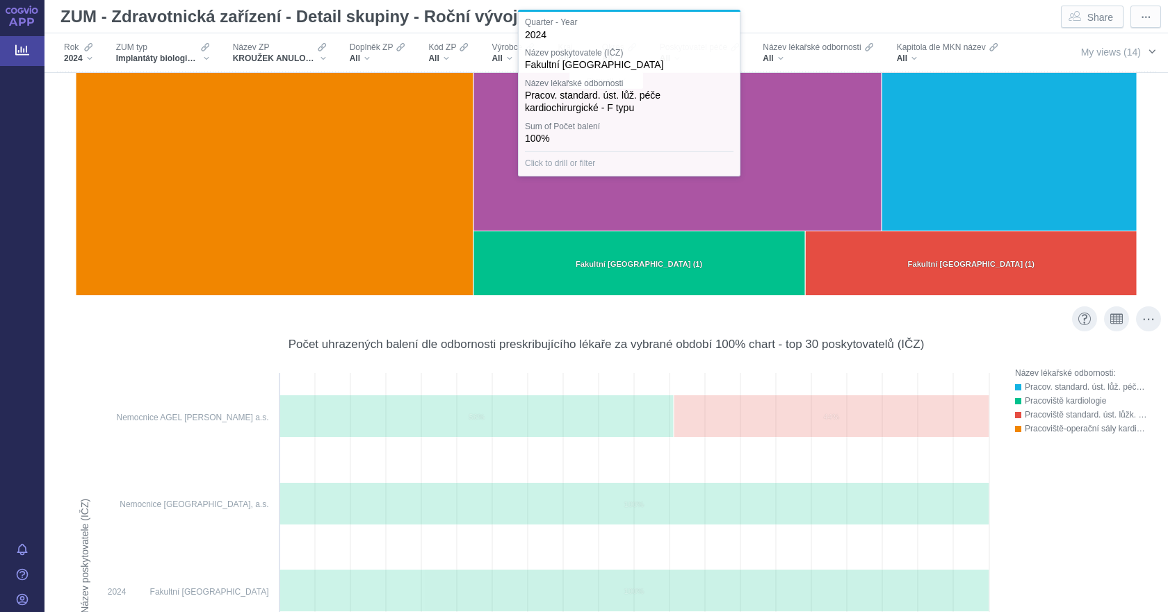
scroll to position [1042, 0]
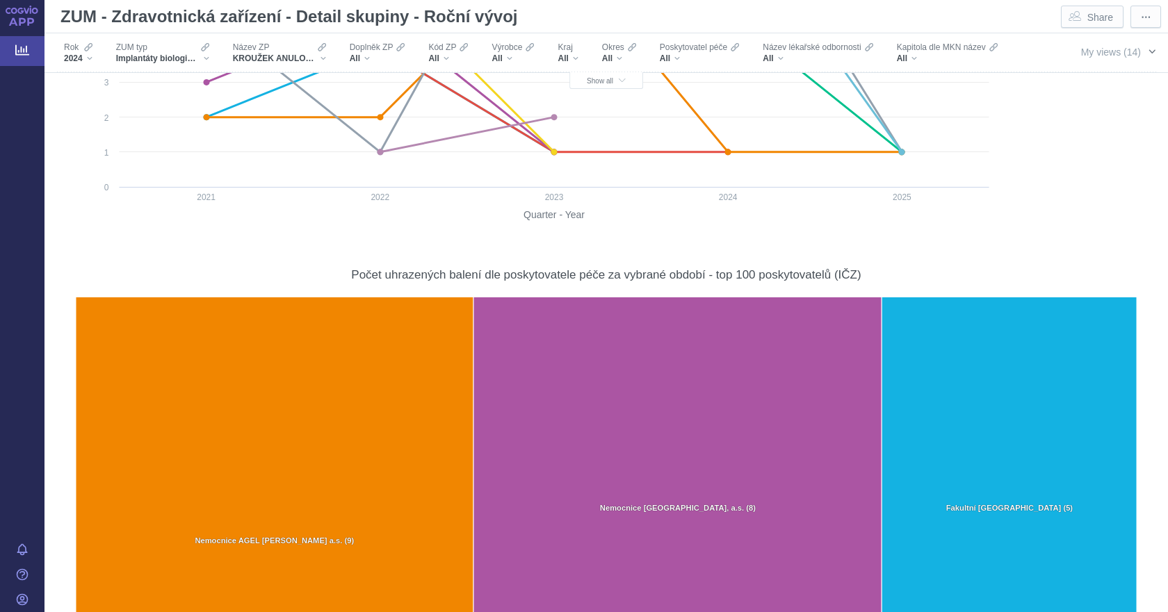
click at [1124, 55] on span "My views (14)" at bounding box center [1111, 52] width 60 height 11
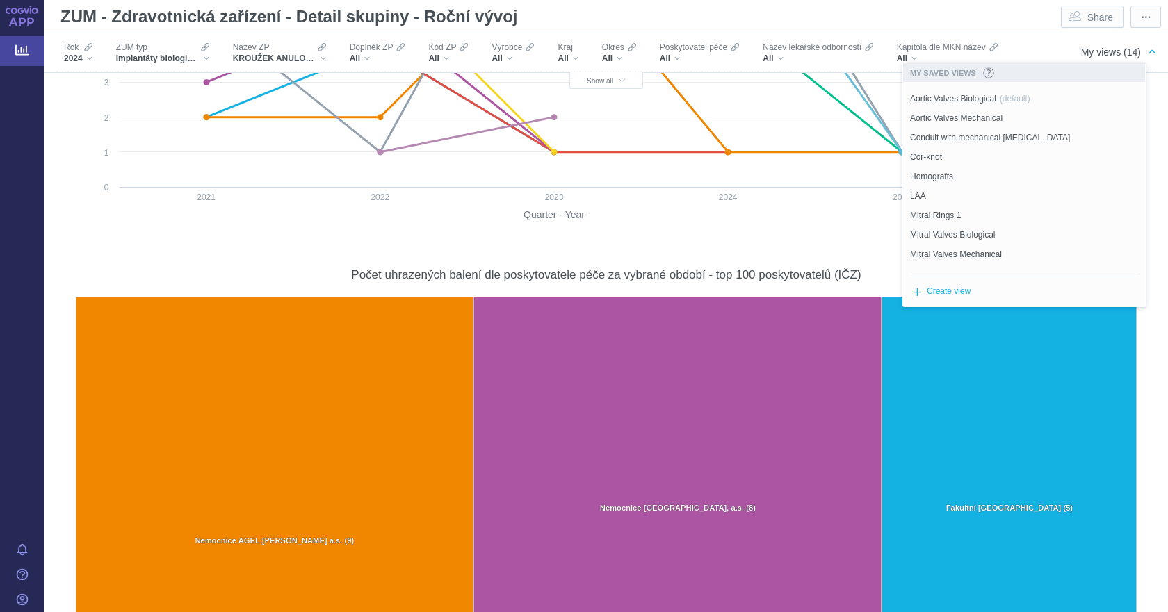
click at [854, 224] on rect at bounding box center [533, 13] width 925 height 434
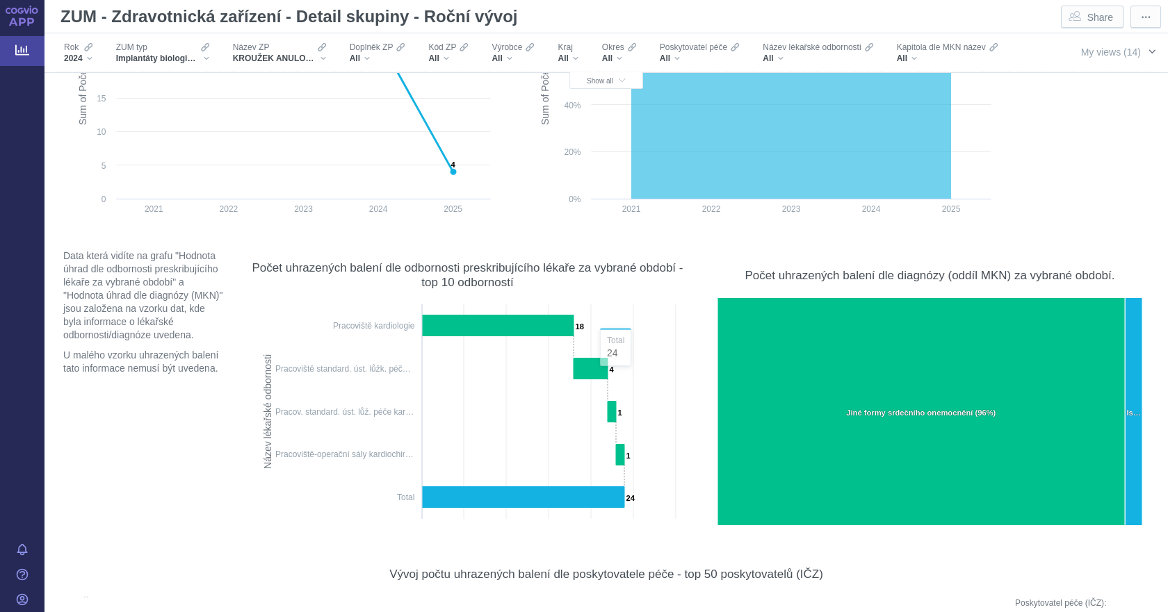
scroll to position [69, 0]
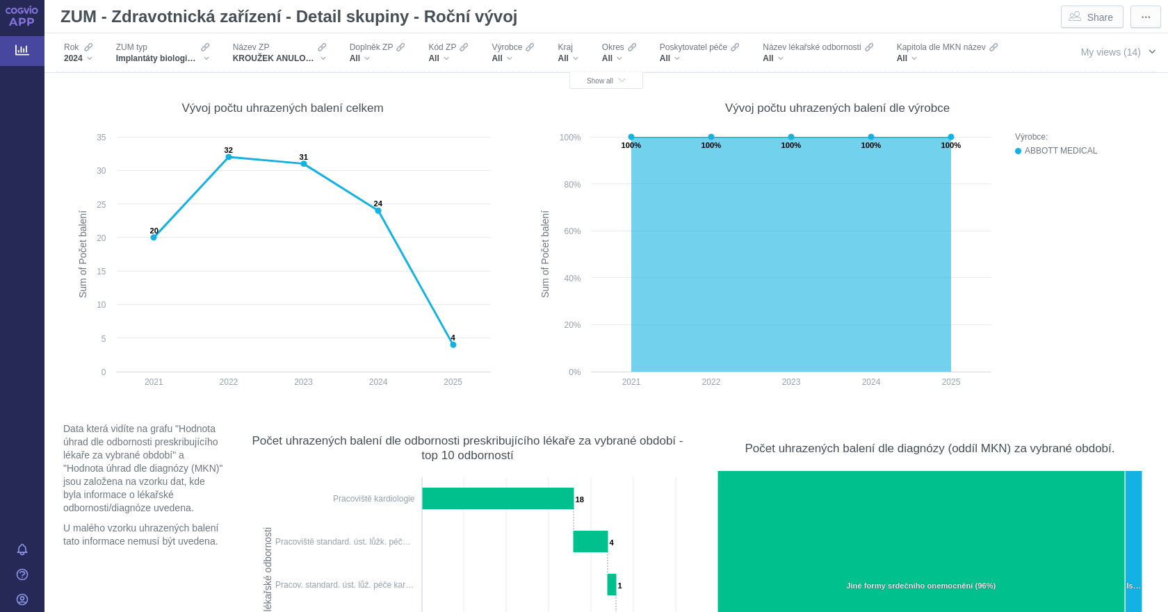
click at [1101, 50] on span "My views (14)" at bounding box center [1111, 52] width 60 height 11
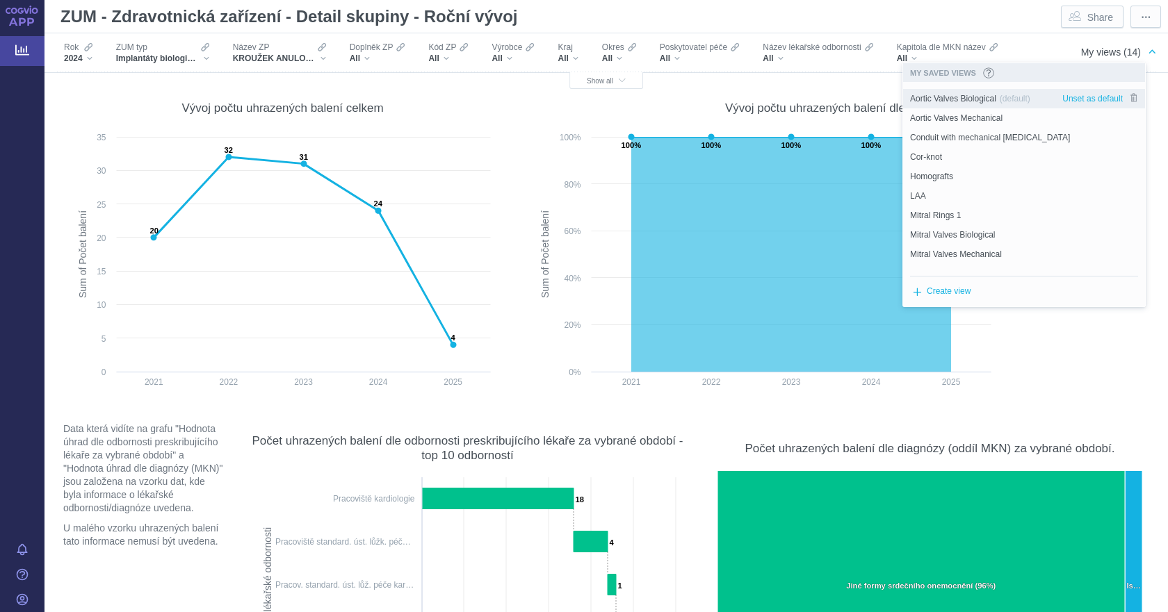
click at [978, 103] on span "Aortic Valves Biological" at bounding box center [953, 98] width 86 height 13
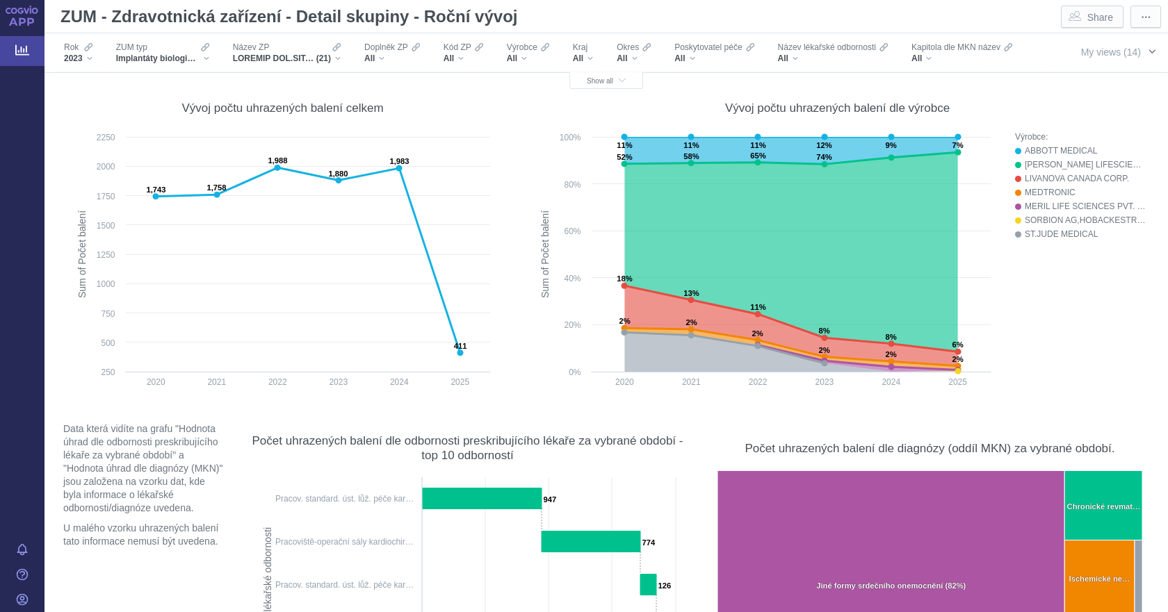
click at [1146, 51] on span "button" at bounding box center [1151, 51] width 11 height 11
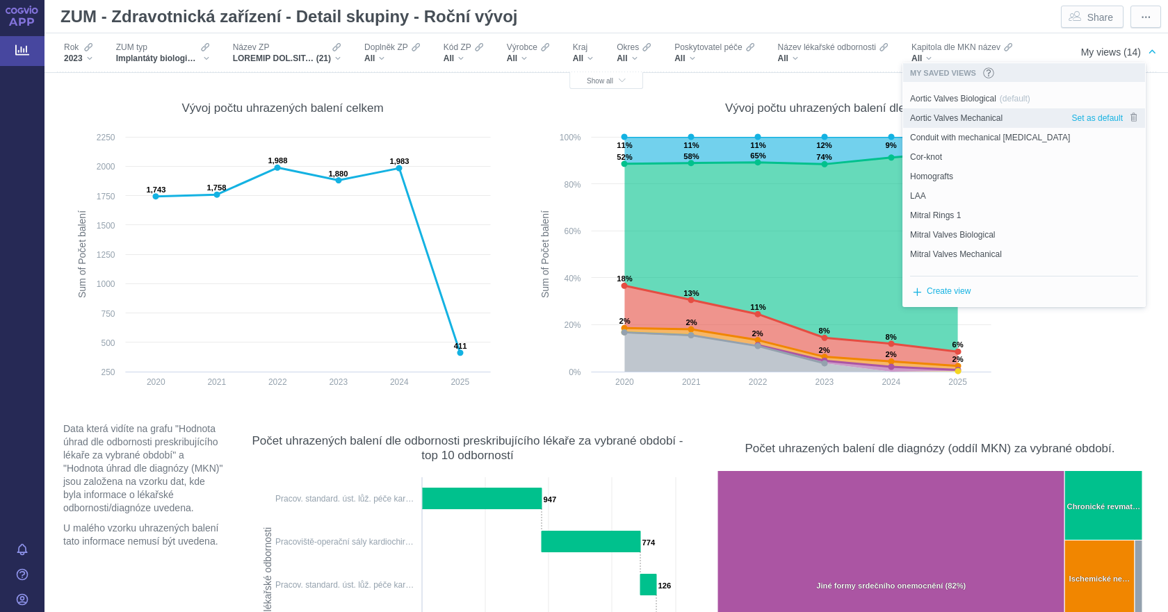
click at [983, 120] on span "Aortic Valves Mechanical" at bounding box center [956, 118] width 92 height 13
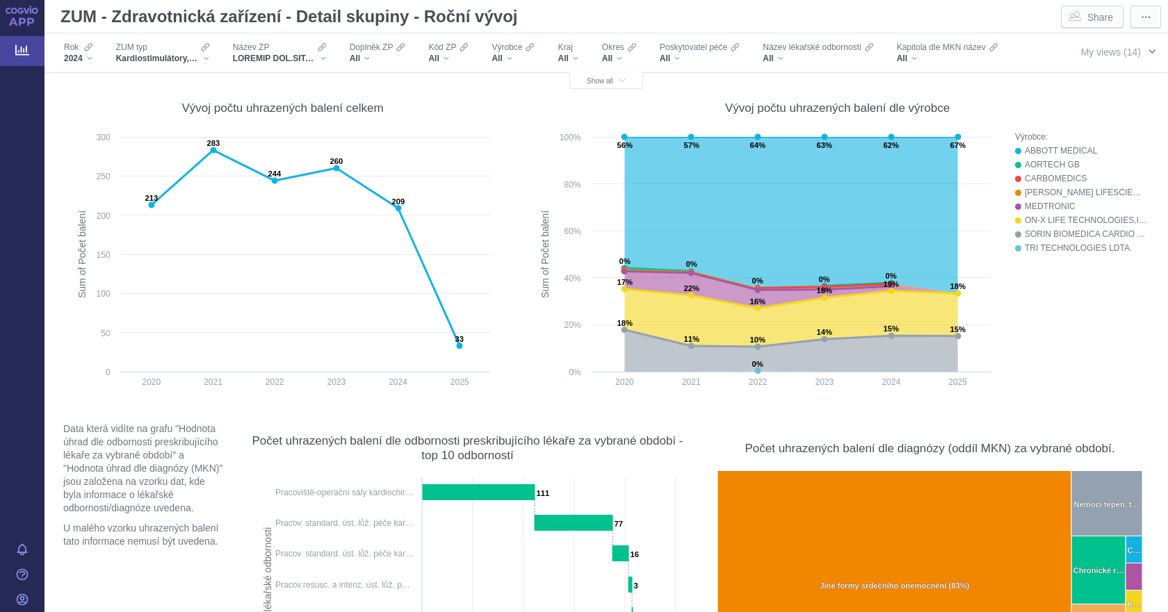
click at [1090, 49] on span "My views (14)" at bounding box center [1111, 52] width 60 height 11
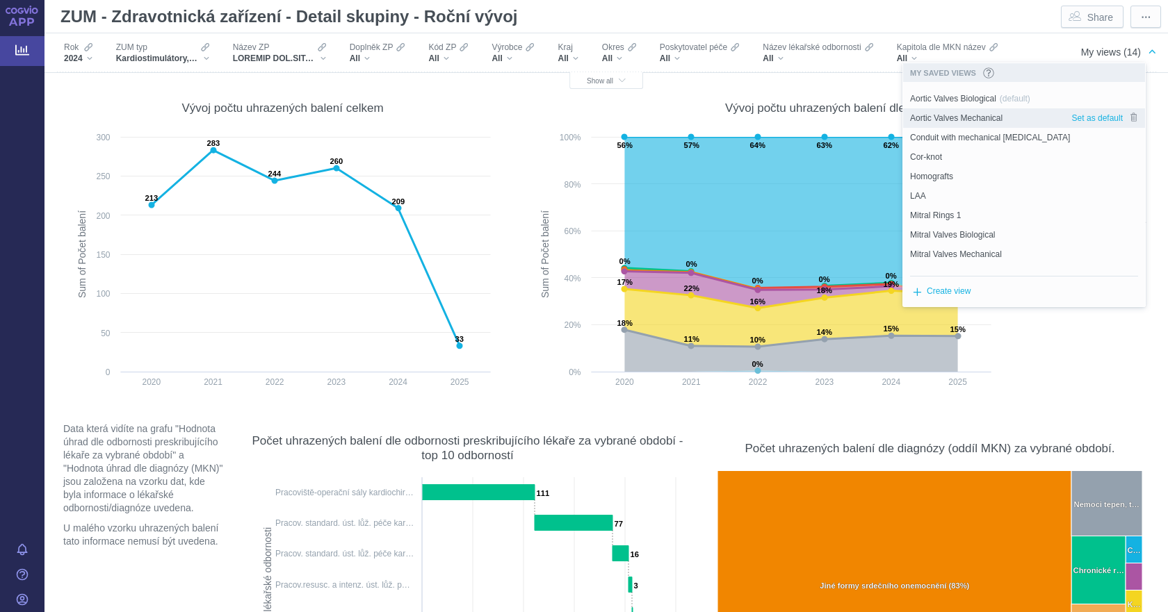
click at [996, 116] on span "Aortic Valves Mechanical" at bounding box center [956, 118] width 92 height 13
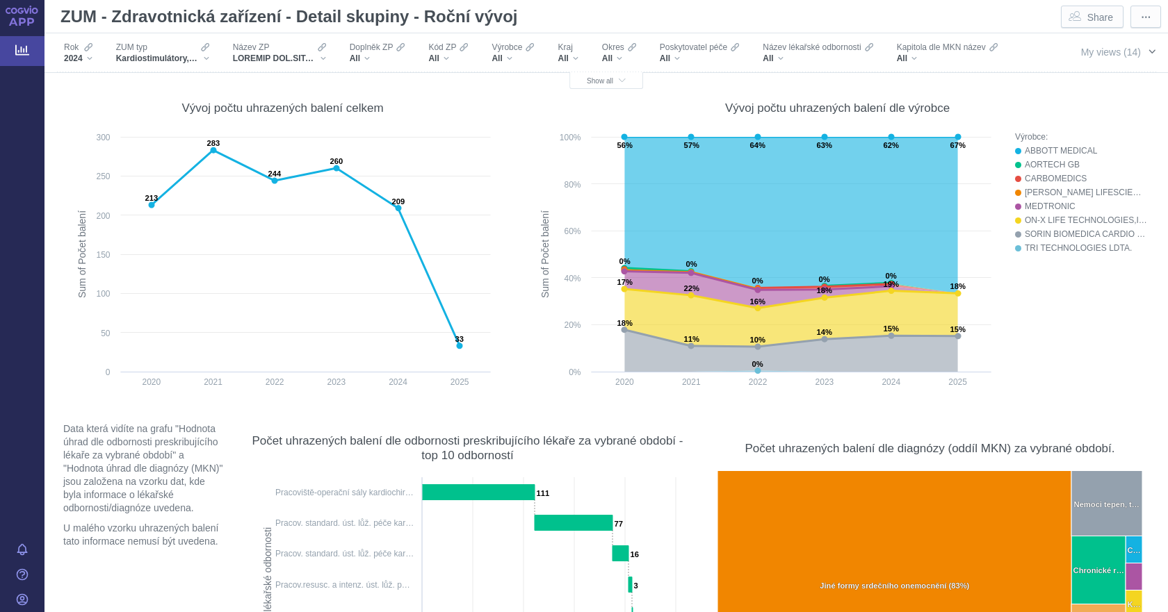
click at [1110, 49] on span "My views (14)" at bounding box center [1111, 52] width 60 height 11
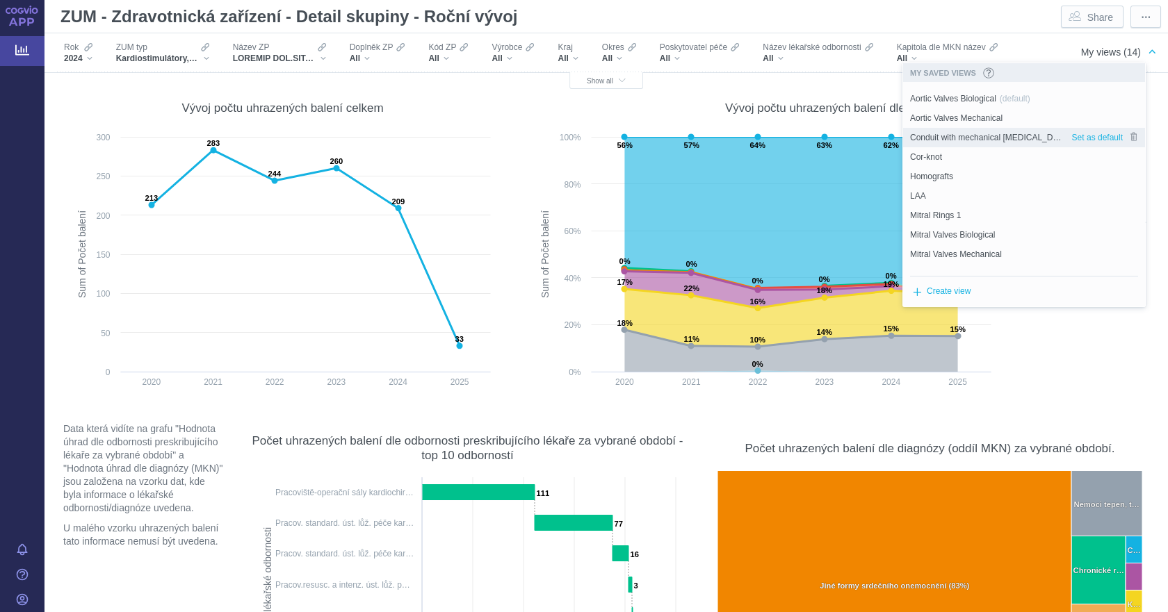
click at [1029, 137] on span "Conduit with mechanical [MEDICAL_DATA]" at bounding box center [987, 137] width 154 height 13
